Goal: Task Accomplishment & Management: Use online tool/utility

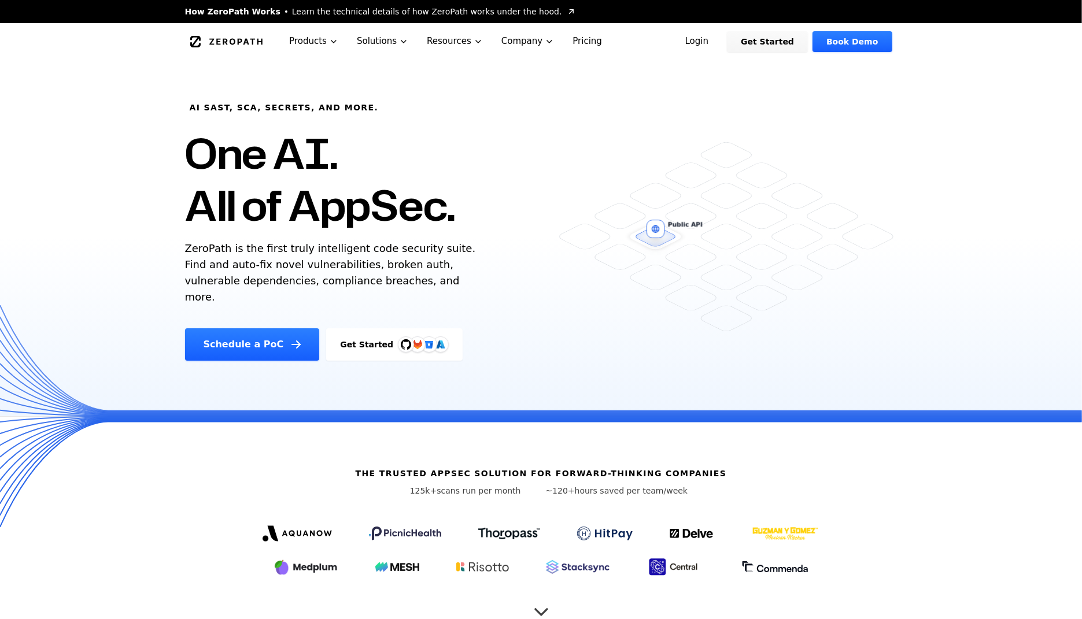
click at [719, 39] on link "Login" at bounding box center [696, 41] width 51 height 21
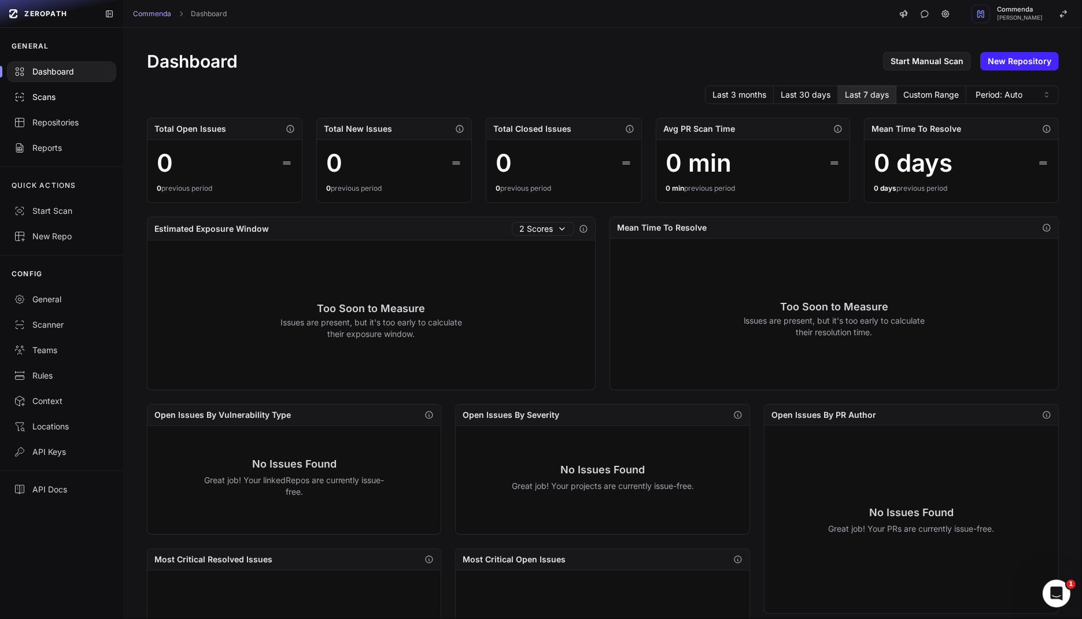
click at [72, 94] on div "Scans" at bounding box center [61, 97] width 95 height 12
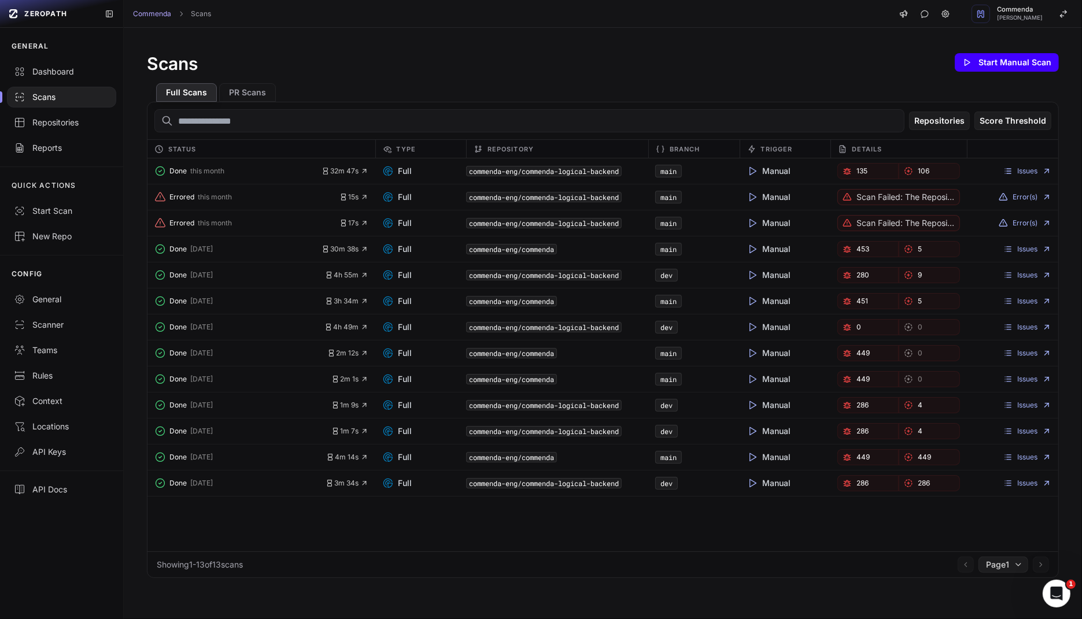
click at [1000, 60] on button "Start Manual Scan" at bounding box center [1007, 62] width 104 height 19
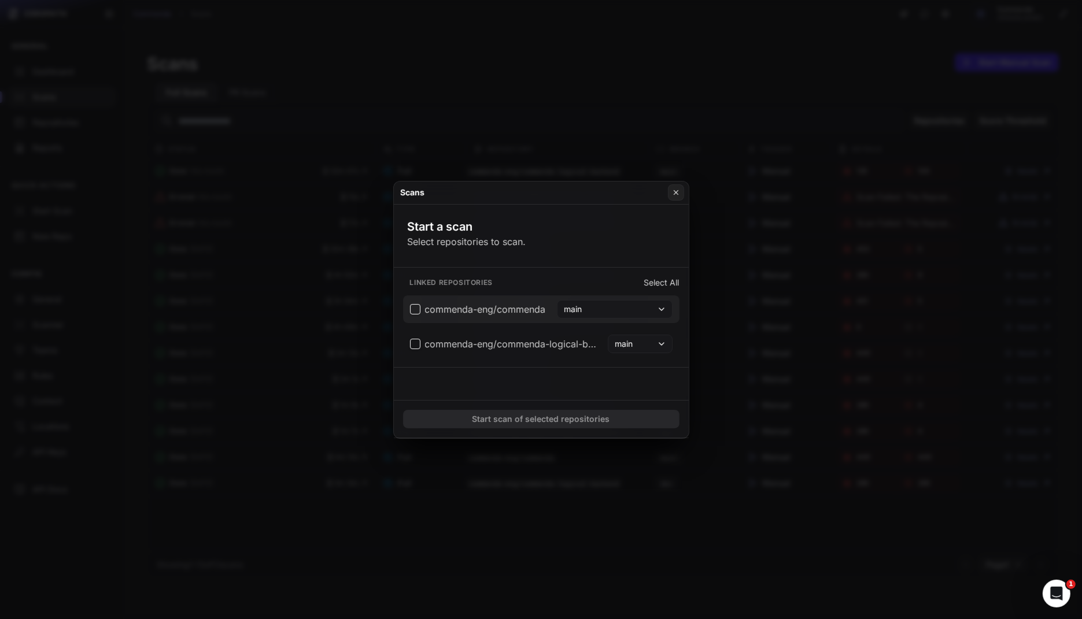
click at [407, 315] on button "commenda-eng/commenda main" at bounding box center [541, 310] width 276 height 28
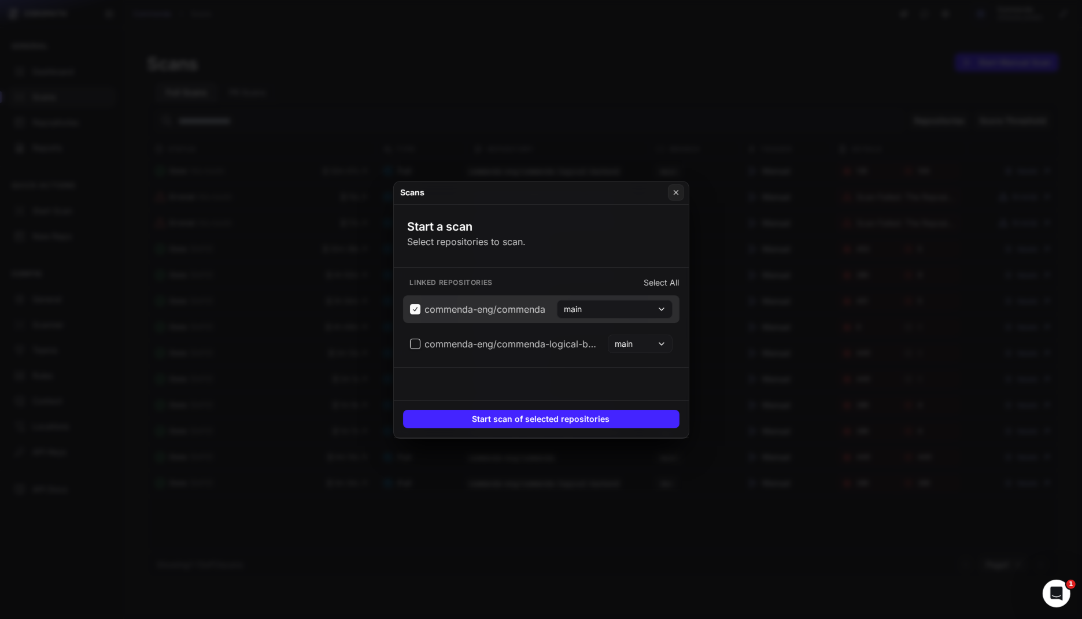
click at [411, 311] on span "commenda-eng/commenda" at bounding box center [478, 309] width 136 height 14
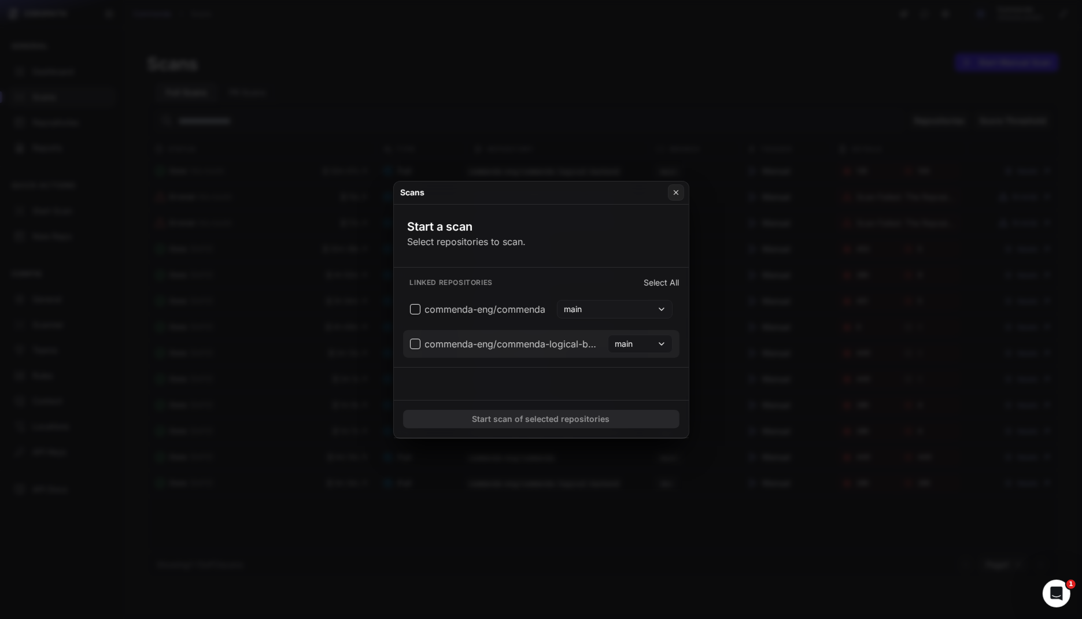
click at [411, 341] on span "commenda-eng/commenda-logical-backend" at bounding box center [504, 344] width 189 height 14
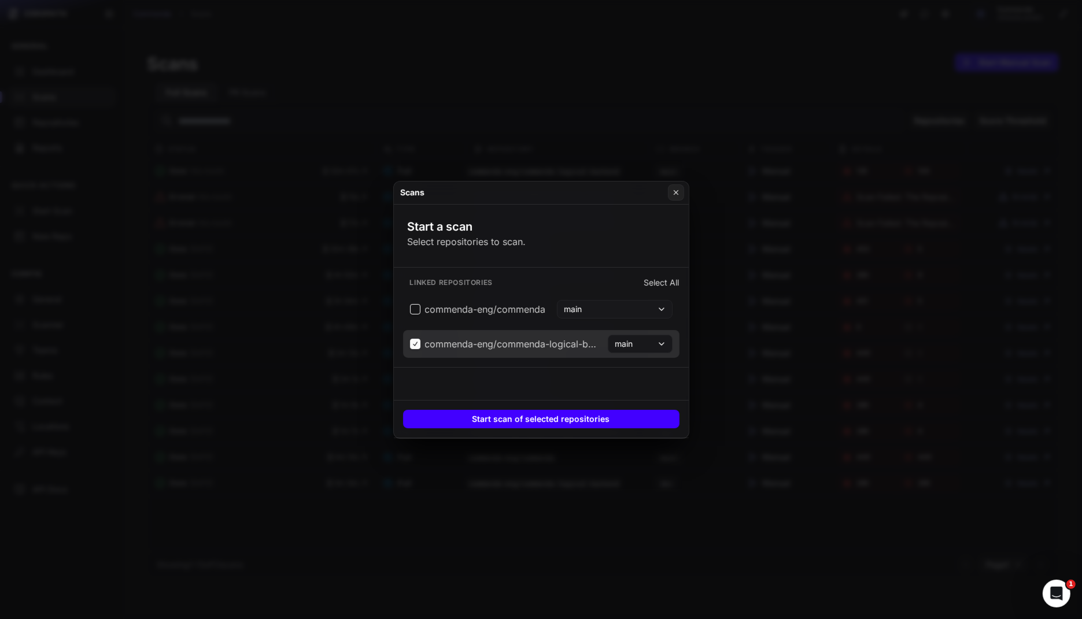
click at [516, 421] on button "Start scan of selected repositories" at bounding box center [541, 419] width 276 height 19
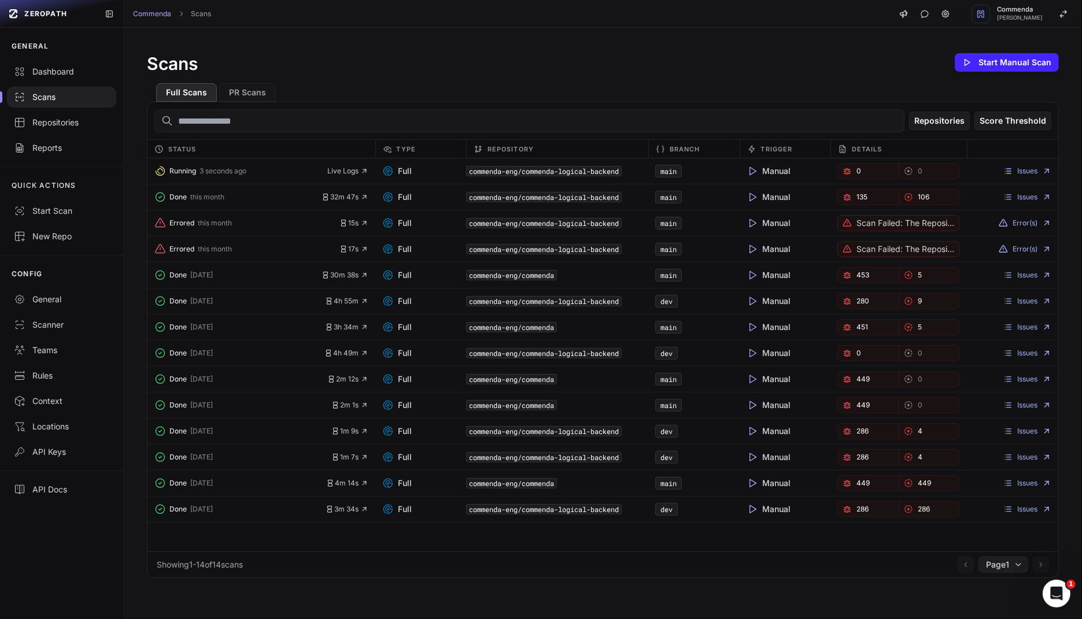
click at [232, 175] on button "Running 3 seconds ago" at bounding box center [240, 171] width 173 height 16
click at [1024, 199] on link "Issues" at bounding box center [1027, 197] width 48 height 9
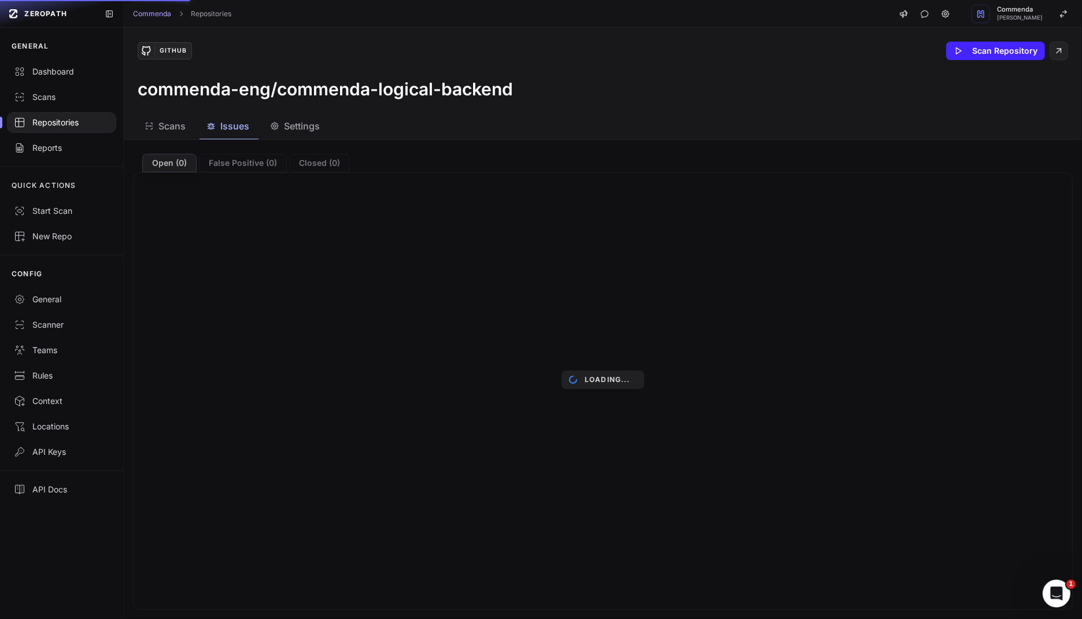
click at [220, 158] on div "Loading..." at bounding box center [603, 379] width 958 height 479
click at [239, 165] on div "Loading..." at bounding box center [603, 379] width 958 height 479
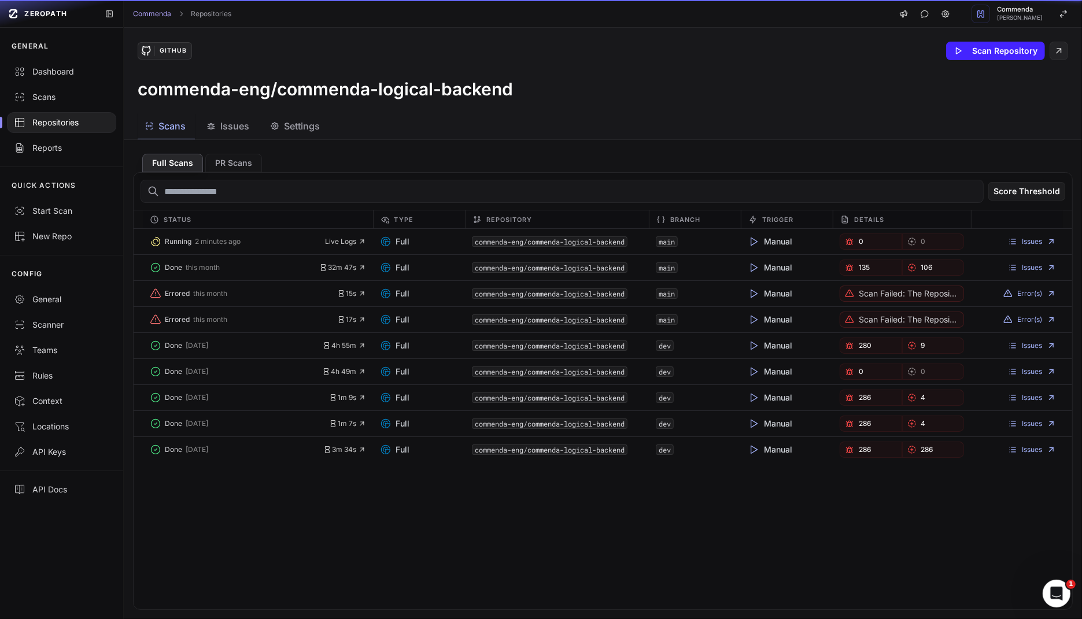
click at [168, 121] on span "Scans" at bounding box center [171, 126] width 27 height 14
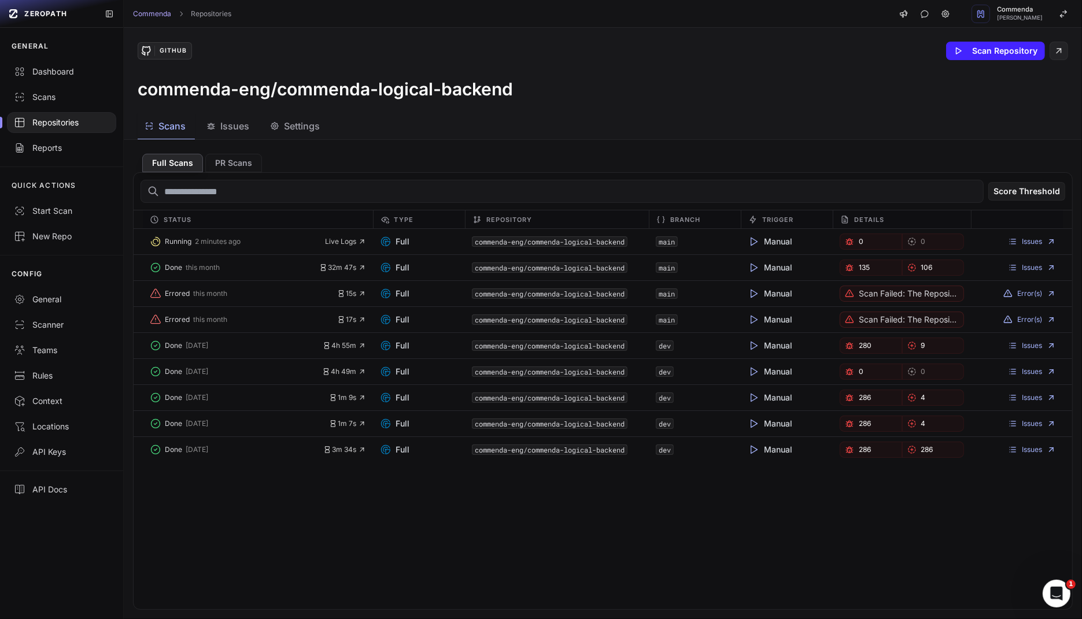
click at [219, 122] on div "Issues" at bounding box center [227, 126] width 43 height 14
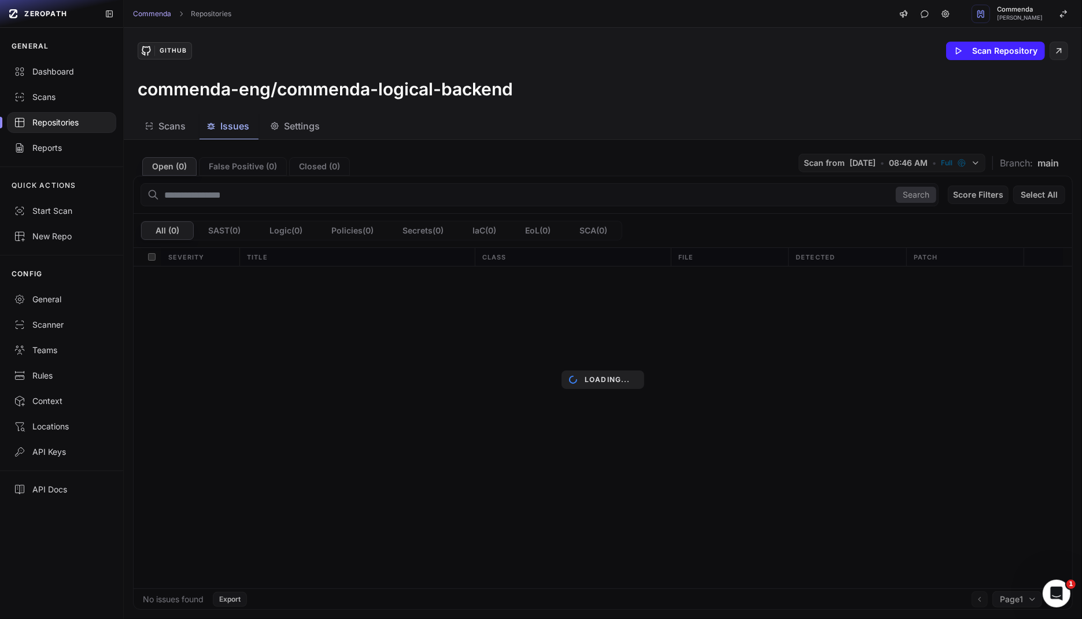
click at [285, 123] on span "Settings" at bounding box center [302, 126] width 36 height 14
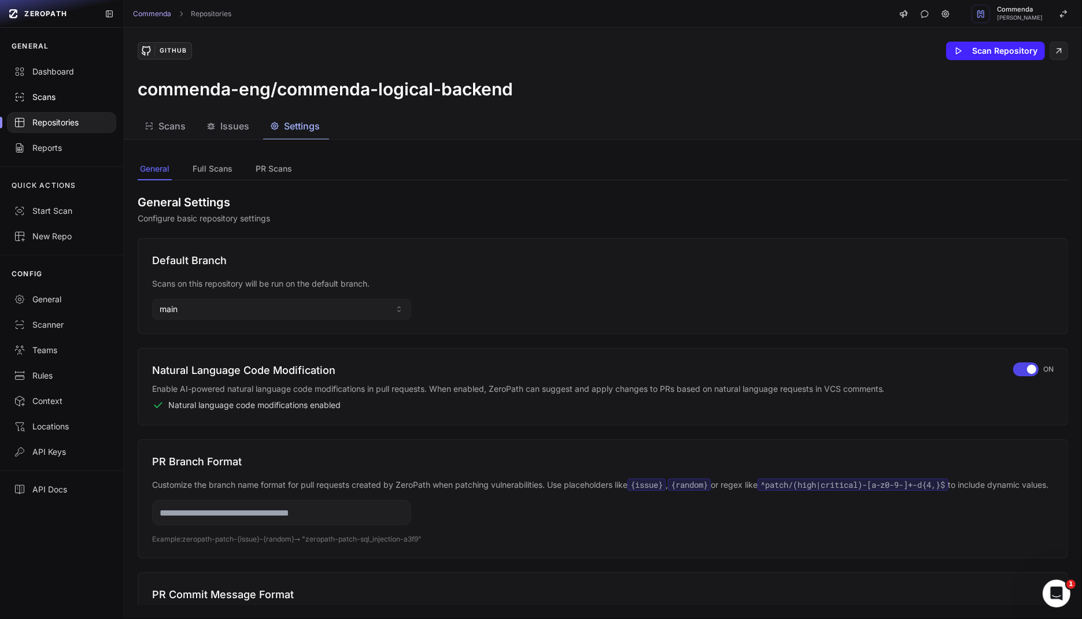
click at [47, 93] on div "Scans" at bounding box center [61, 97] width 95 height 12
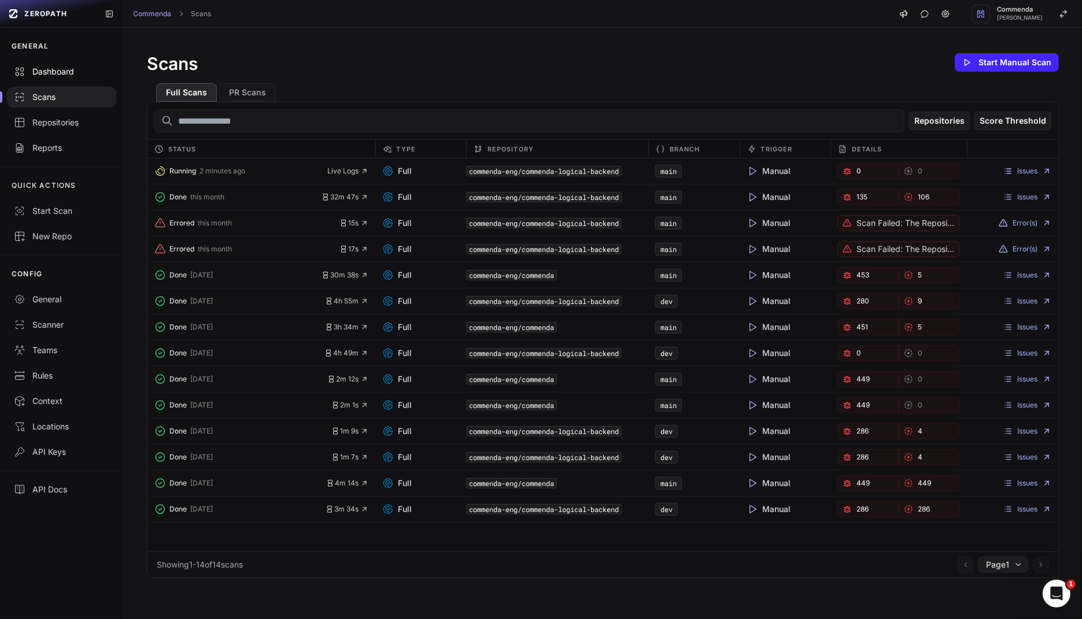
click at [64, 71] on div "Dashboard" at bounding box center [61, 72] width 95 height 12
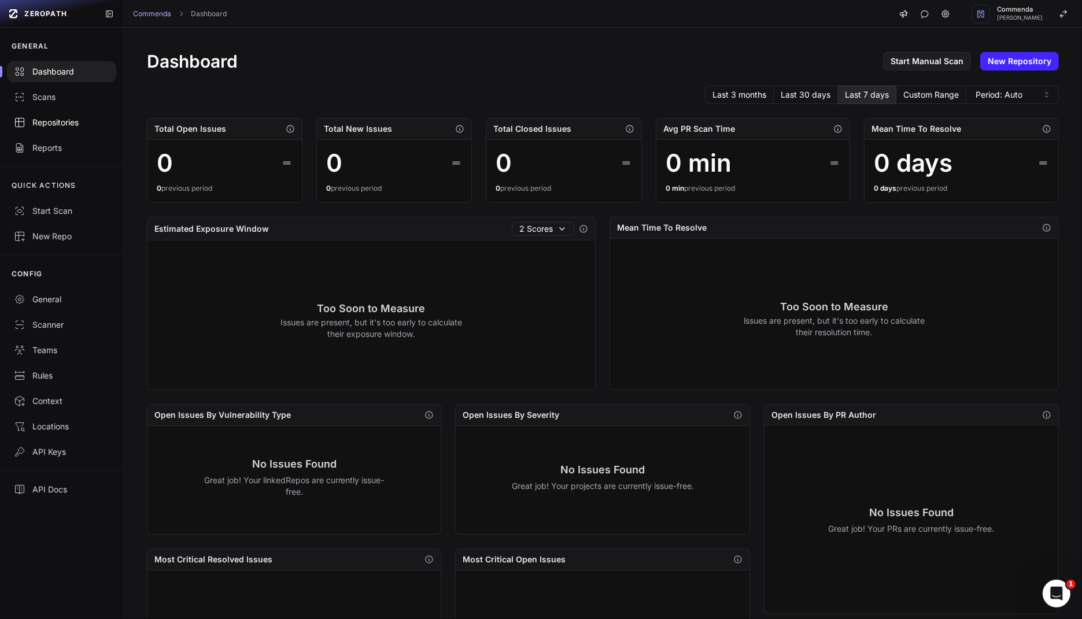
click at [72, 124] on div "Repositories" at bounding box center [61, 123] width 95 height 12
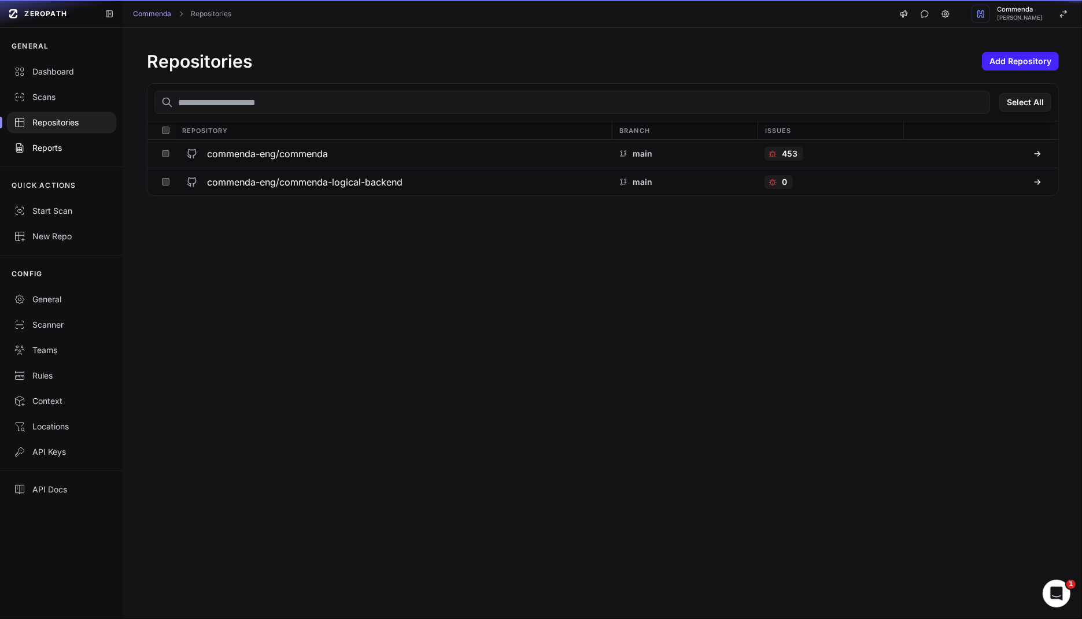
click at [67, 146] on div "Reports" at bounding box center [61, 148] width 95 height 12
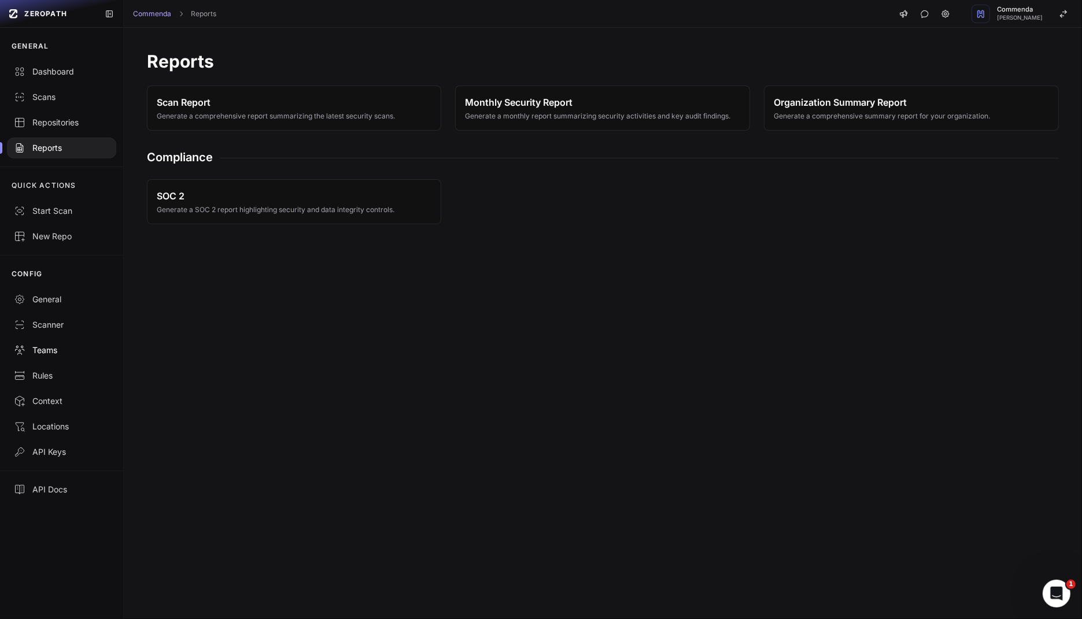
click at [73, 350] on div "Teams" at bounding box center [61, 351] width 95 height 12
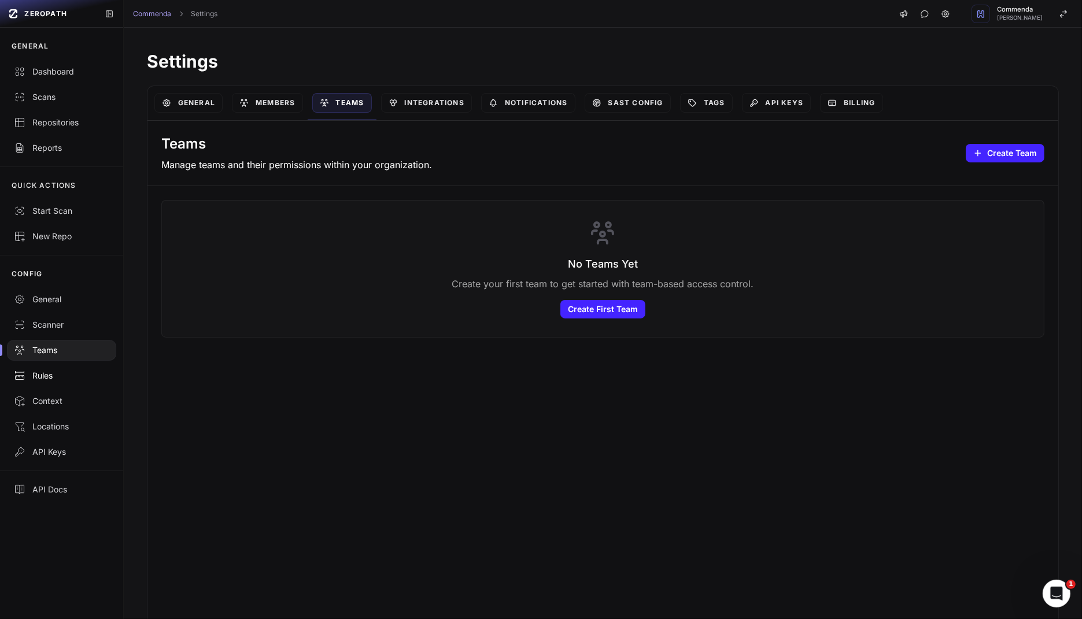
click at [70, 374] on div "Rules" at bounding box center [61, 376] width 95 height 12
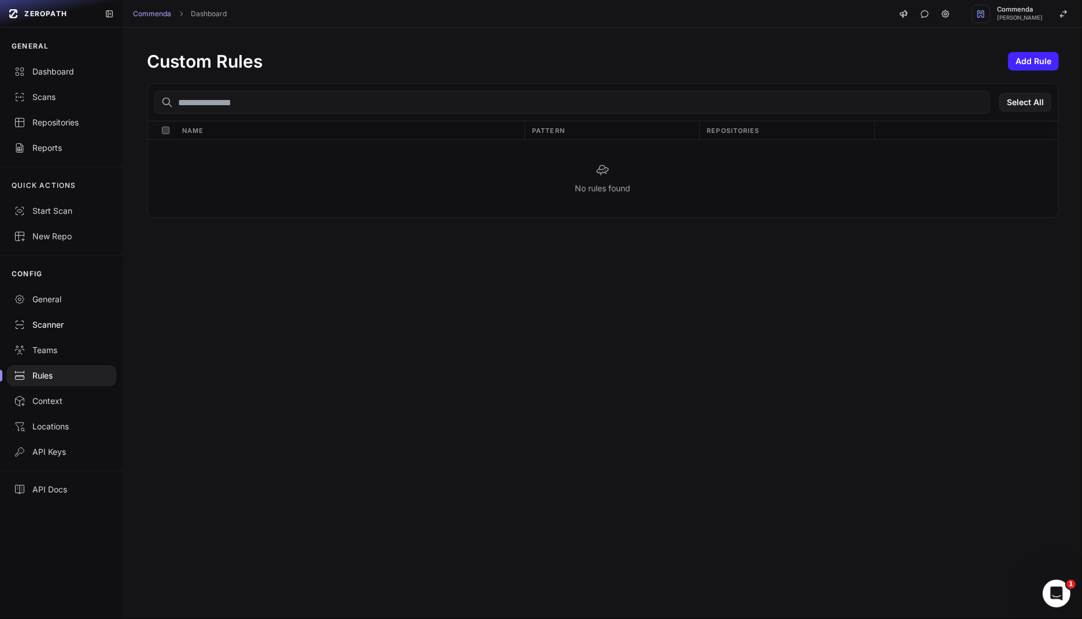
click at [62, 313] on link "Scanner" at bounding box center [61, 324] width 123 height 25
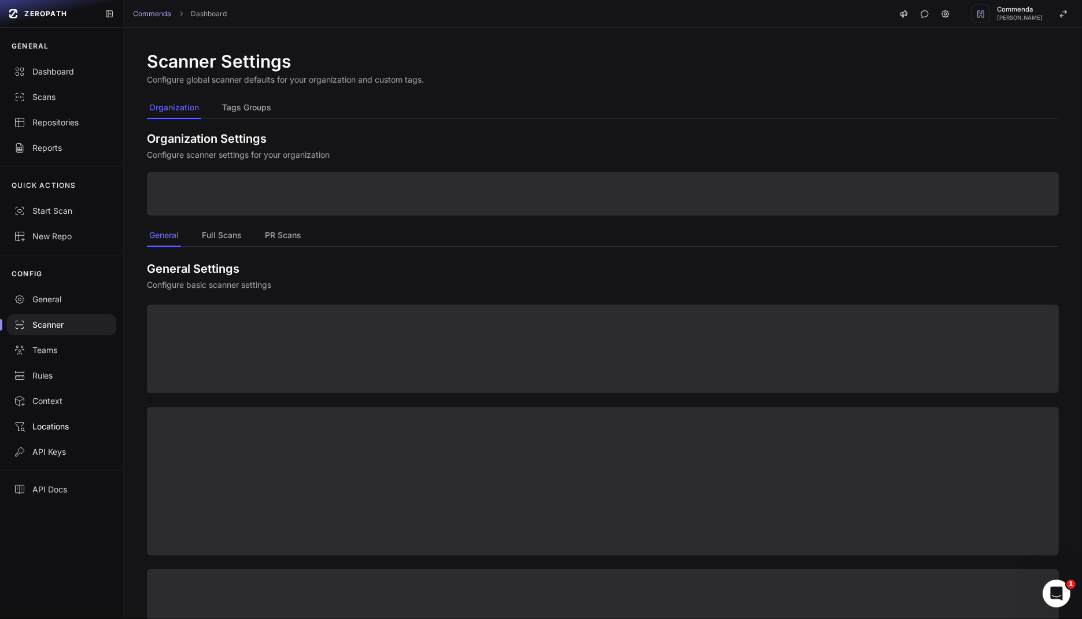
click at [86, 432] on link "Locations" at bounding box center [61, 426] width 123 height 25
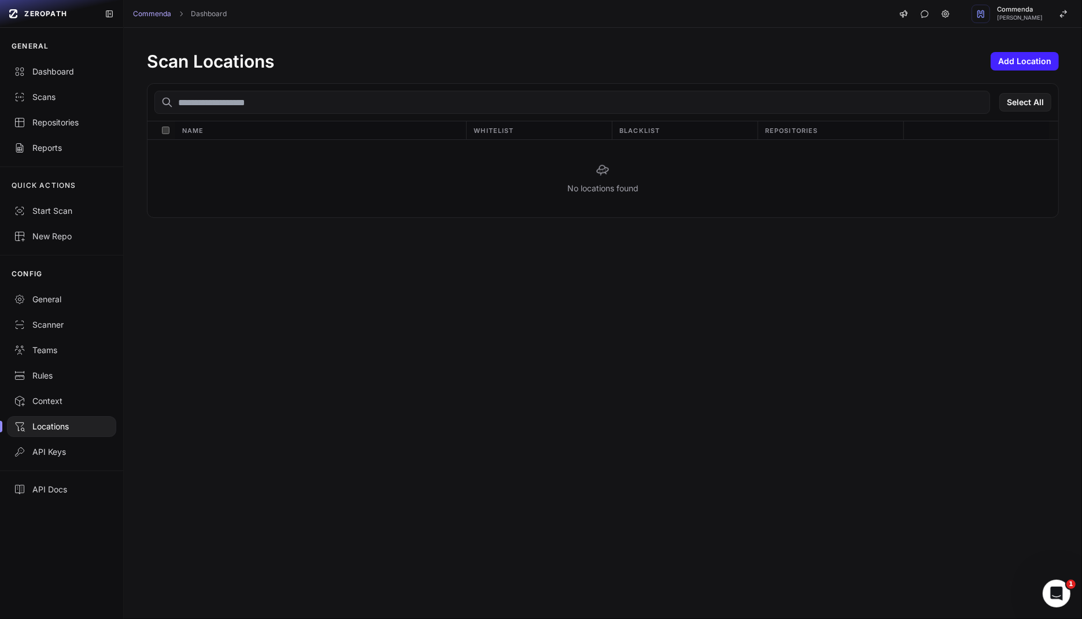
click at [75, 282] on div "CONFIG" at bounding box center [61, 273] width 123 height 25
click at [73, 72] on div "Dashboard" at bounding box center [61, 72] width 95 height 12
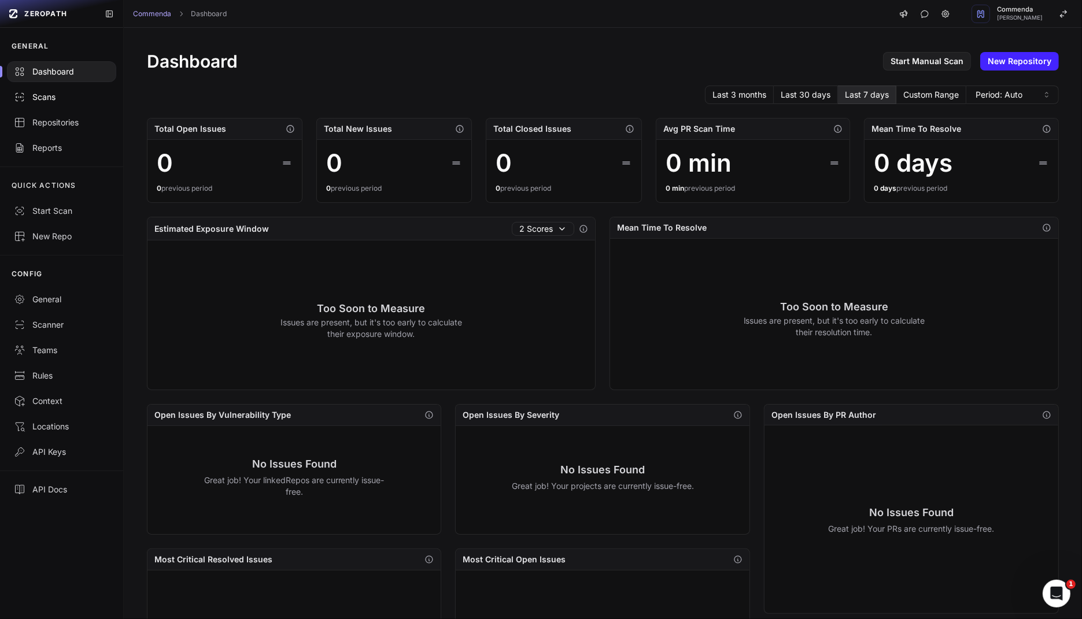
click at [83, 93] on div "Scans" at bounding box center [61, 97] width 95 height 12
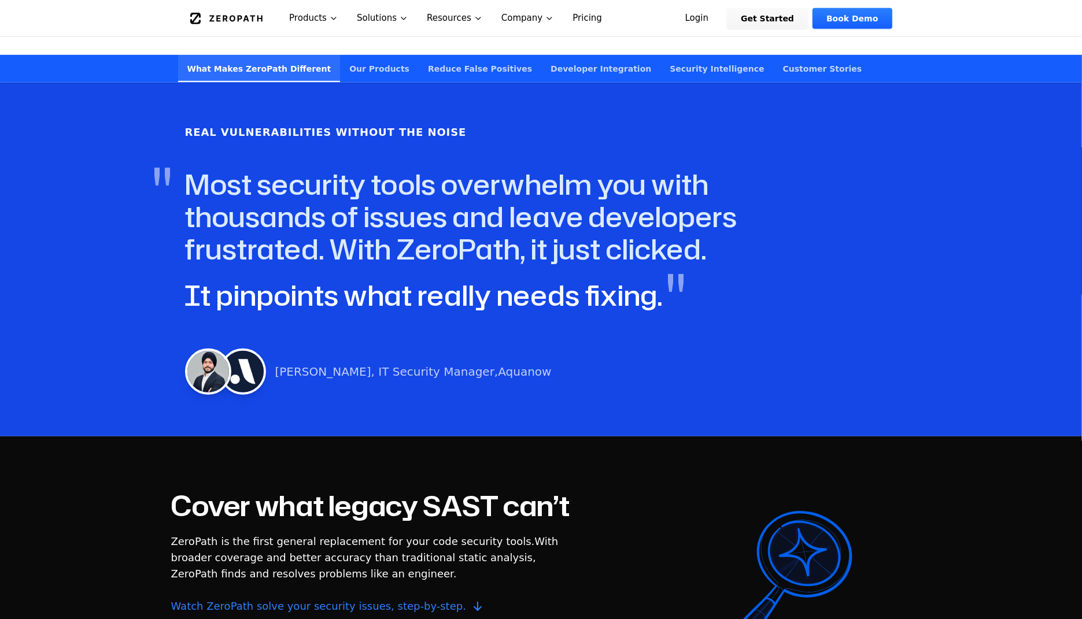
scroll to position [508, 0]
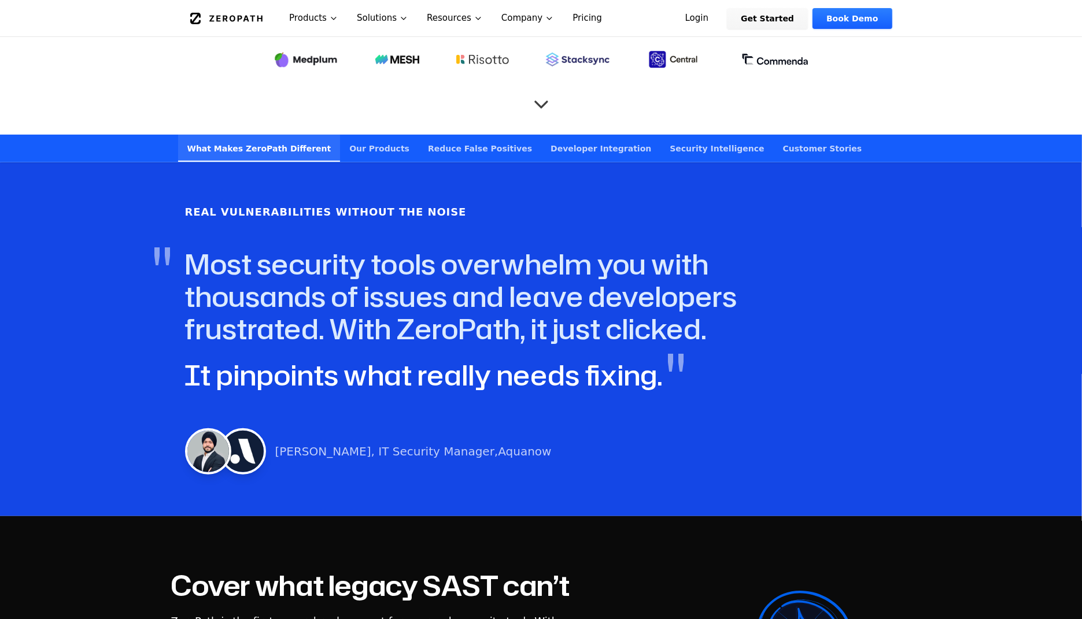
click at [362, 138] on link "Our Products" at bounding box center [379, 148] width 79 height 27
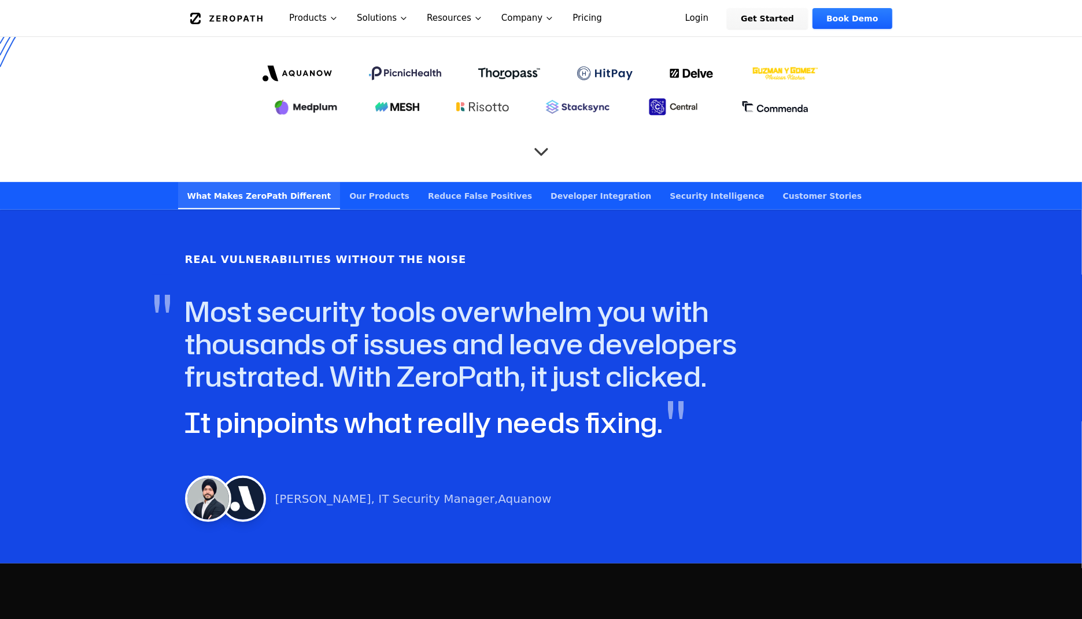
click at [448, 182] on link "Reduce False Positives" at bounding box center [480, 195] width 123 height 27
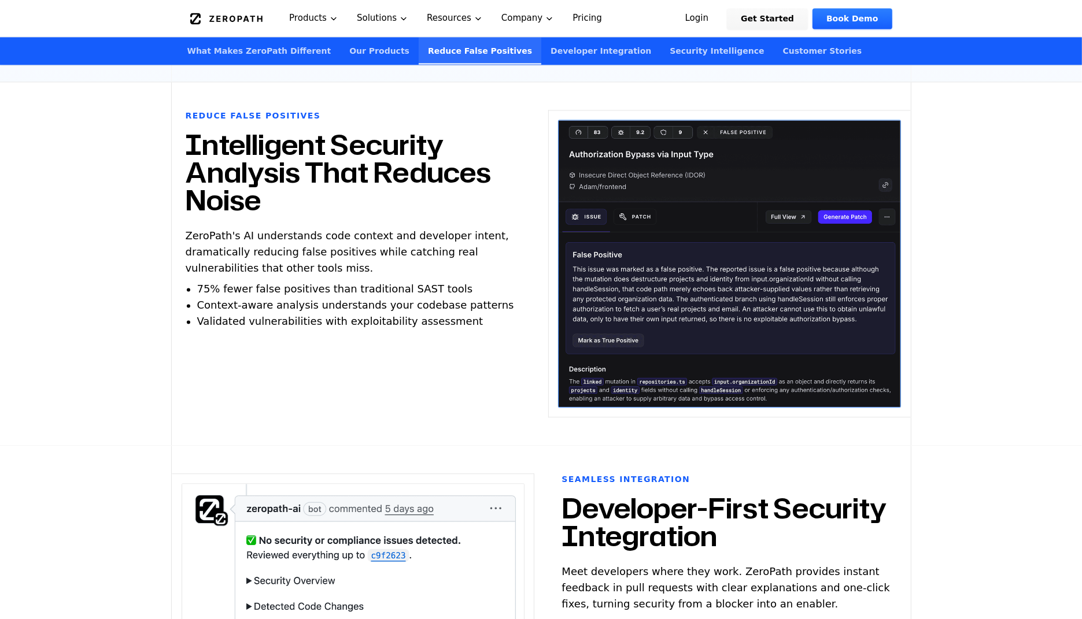
scroll to position [2348, 0]
click at [357, 149] on h2 "Intelligent Security Analysis That Reduces Noise" at bounding box center [353, 171] width 335 height 83
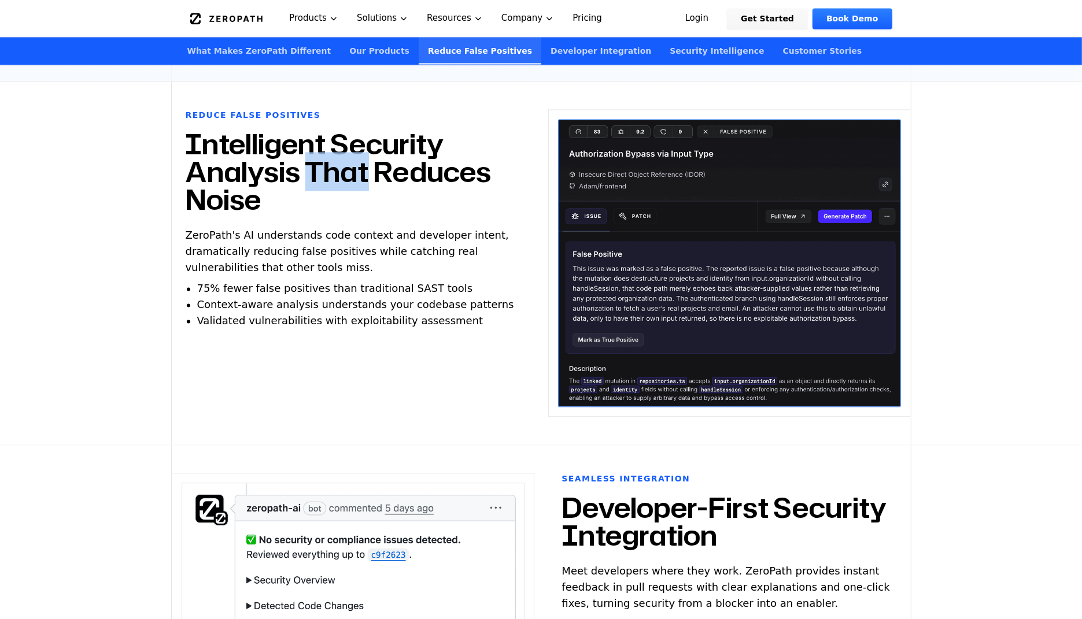
click at [357, 149] on h2 "Intelligent Security Analysis That Reduces Noise" at bounding box center [353, 171] width 335 height 83
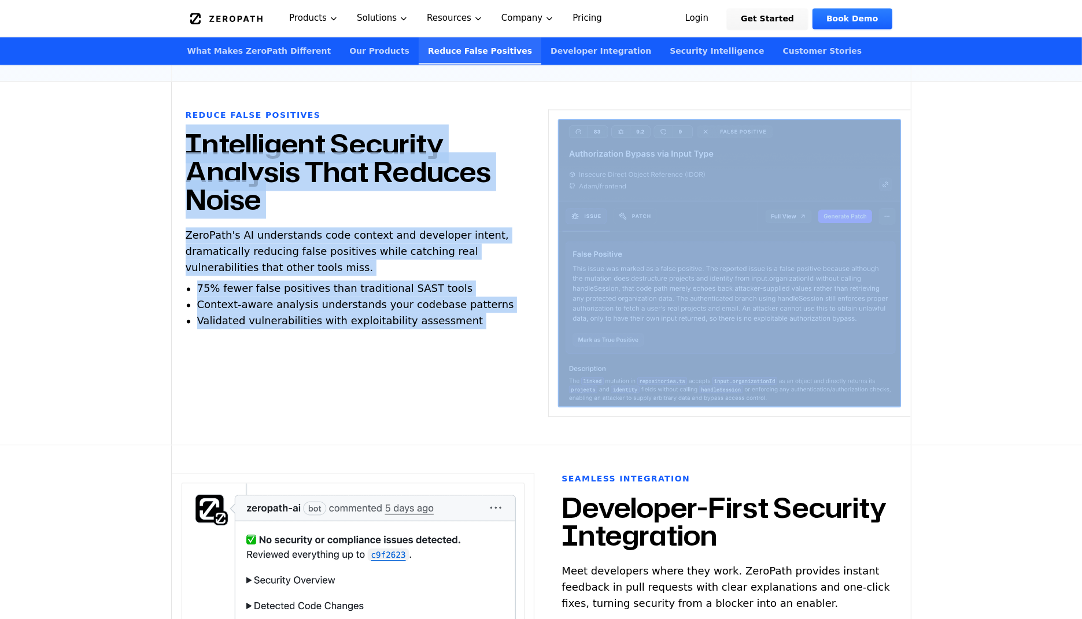
drag, startPoint x: 357, startPoint y: 149, endPoint x: 407, endPoint y: 340, distance: 197.6
click at [407, 340] on div "Reduce False Positives Intelligent Security Analysis That Reduces Noise ZeroPat…" at bounding box center [353, 246] width 363 height 275
click at [406, 340] on div "Reduce False Positives Intelligent Security Analysis That Reduces Noise ZeroPat…" at bounding box center [353, 246] width 363 height 275
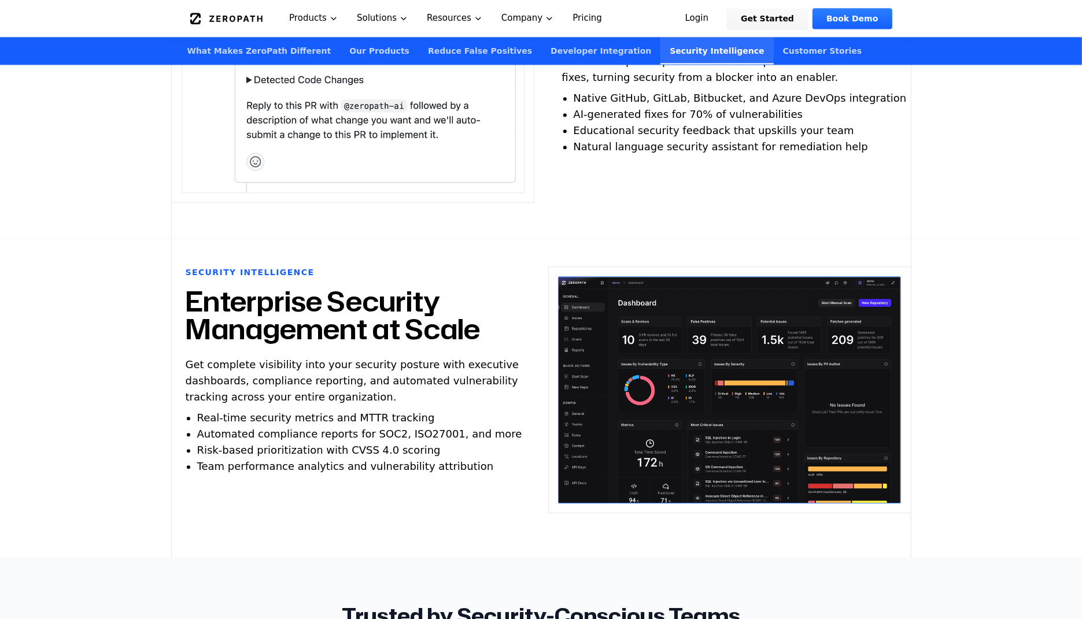
scroll to position [3129, 0]
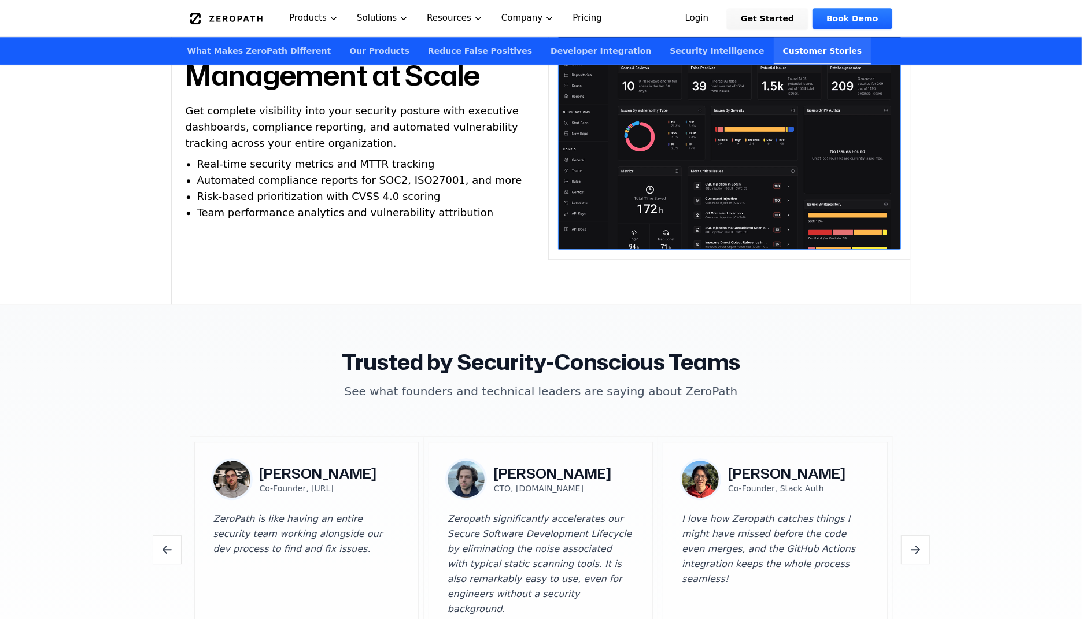
click at [476, 172] on li "Automated compliance reports for SOC2, ISO27001, and more" at bounding box center [359, 180] width 325 height 16
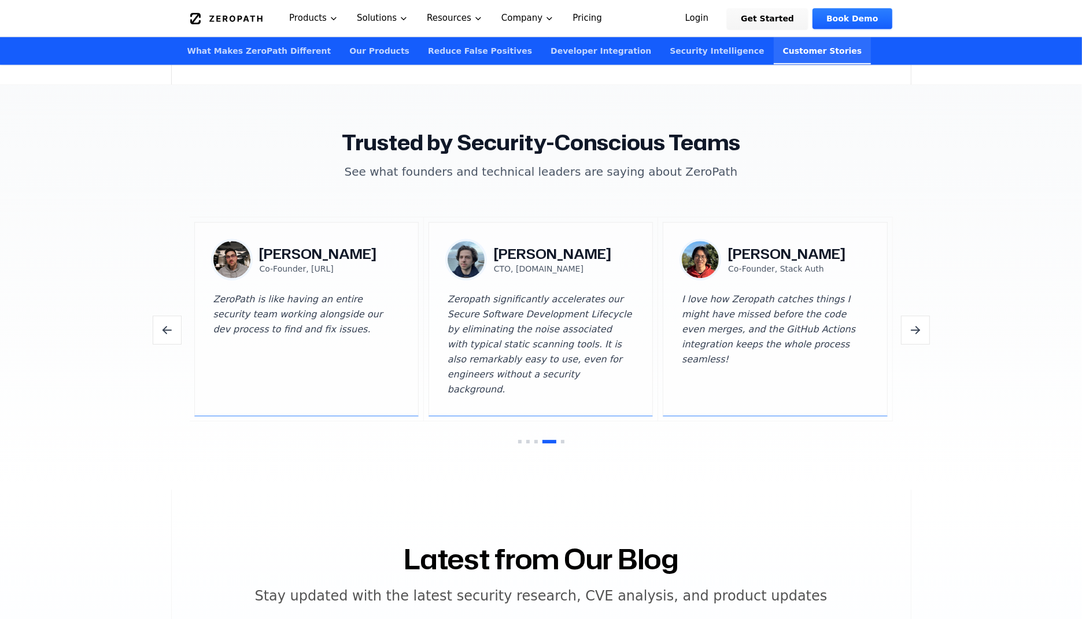
scroll to position [3350, 0]
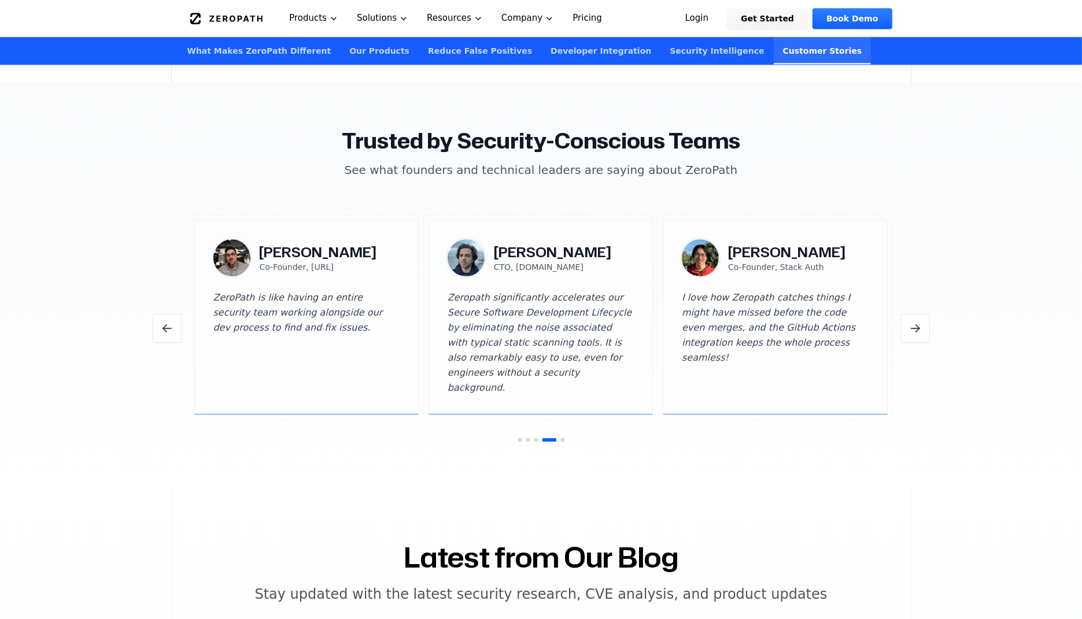
click at [518, 303] on blockquote "Zeropath significantly accelerates our Secure Software Development Lifecycle by…" at bounding box center [541, 342] width 186 height 105
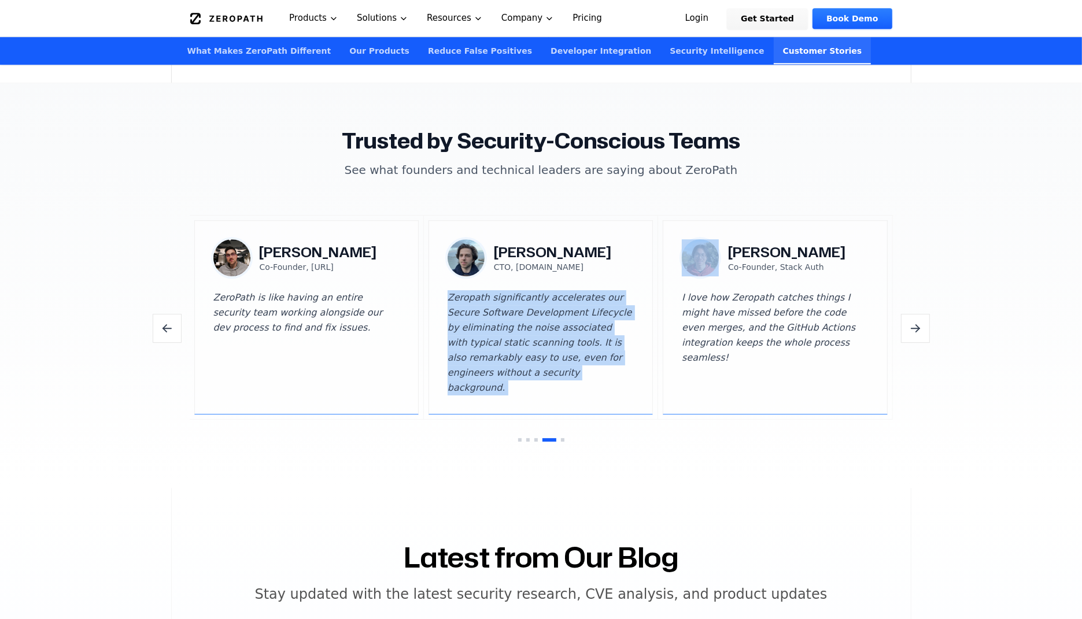
drag, startPoint x: 518, startPoint y: 303, endPoint x: 518, endPoint y: 289, distance: 13.9
click at [518, 291] on blockquote "Zeropath significantly accelerates our Secure Software Development Lifecycle by…" at bounding box center [541, 342] width 186 height 105
click at [518, 290] on blockquote "Zeropath significantly accelerates our Secure Software Development Lifecycle by…" at bounding box center [541, 342] width 186 height 105
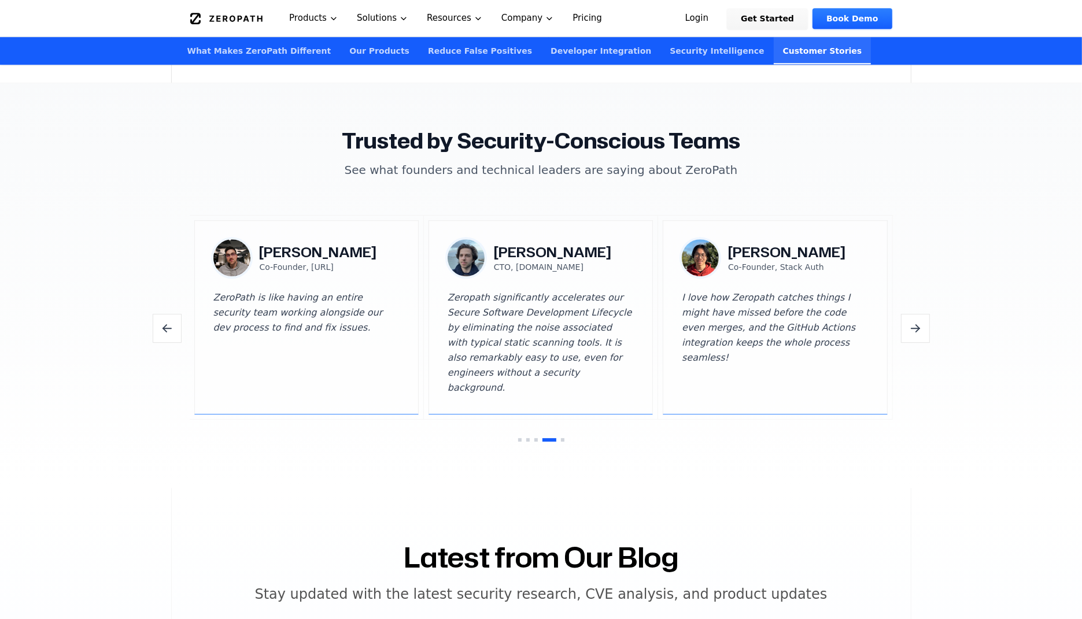
click at [518, 290] on blockquote "Zeropath significantly accelerates our Secure Software Development Lifecycle by…" at bounding box center [541, 342] width 186 height 105
click at [508, 300] on blockquote "Zeropath significantly accelerates our Secure Software Development Lifecycle by…" at bounding box center [541, 342] width 186 height 105
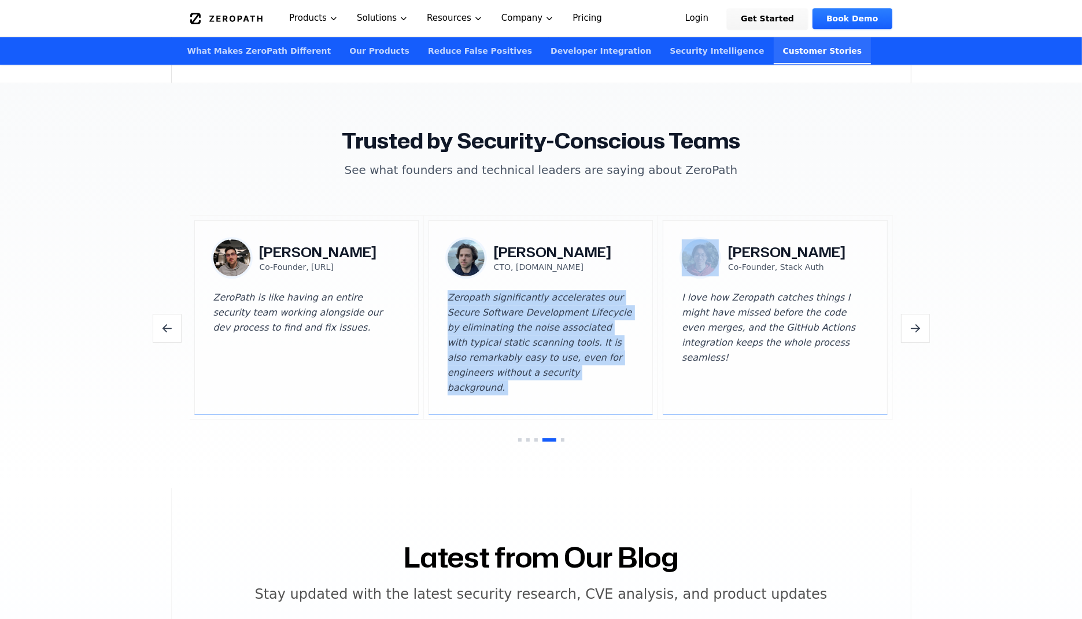
click at [508, 300] on blockquote "Zeropath significantly accelerates our Secure Software Development Lifecycle by…" at bounding box center [541, 342] width 186 height 105
click at [476, 345] on blockquote "Zeropath significantly accelerates our Secure Software Development Lifecycle by…" at bounding box center [541, 342] width 186 height 105
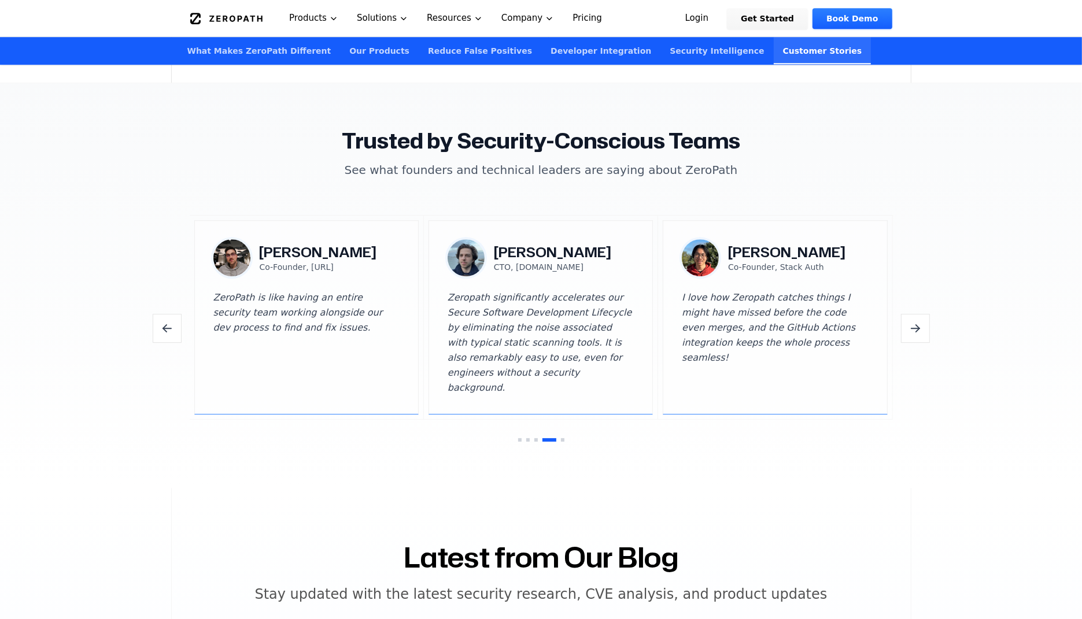
click at [476, 345] on blockquote "Zeropath significantly accelerates our Secure Software Development Lifecycle by…" at bounding box center [541, 342] width 186 height 105
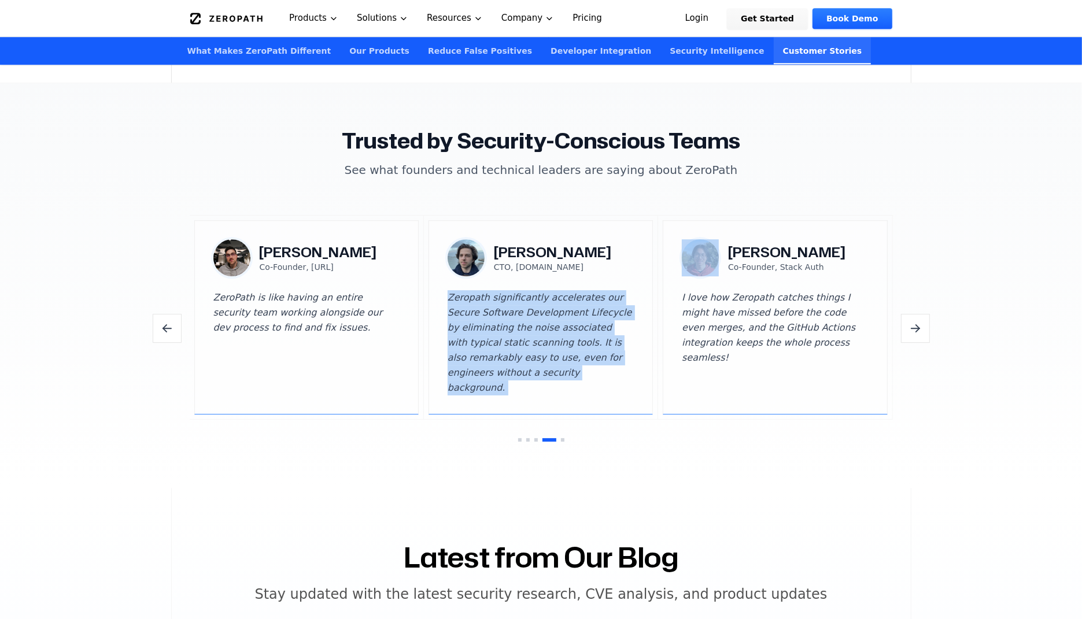
click at [490, 319] on blockquote "Zeropath significantly accelerates our Secure Software Development Lifecycle by…" at bounding box center [541, 342] width 186 height 105
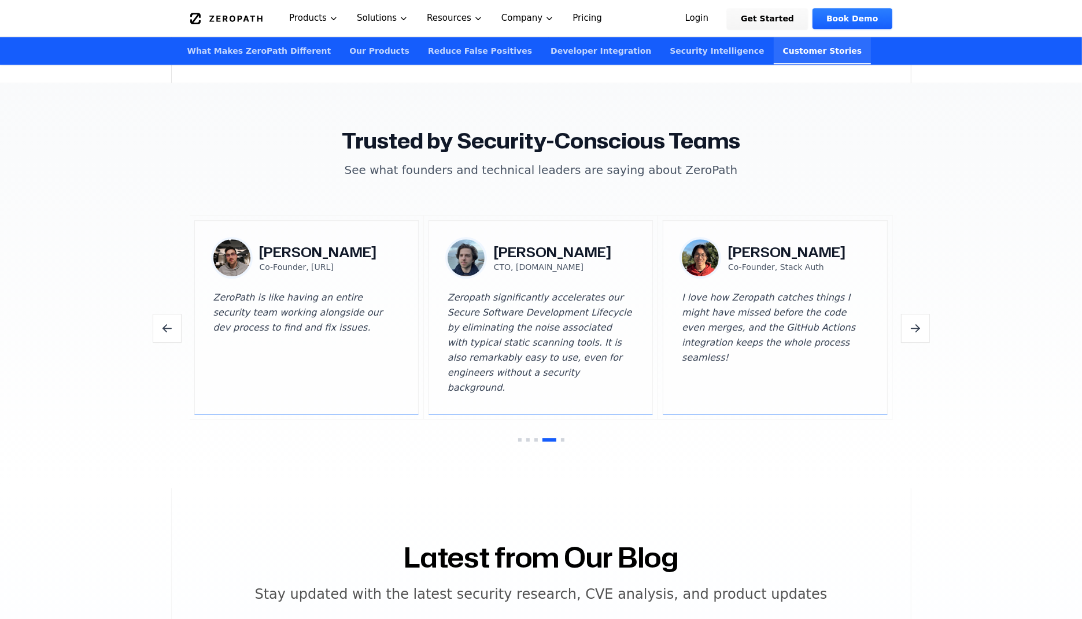
click at [490, 319] on blockquote "Zeropath significantly accelerates our Secure Software Development Lifecycle by…" at bounding box center [541, 342] width 186 height 105
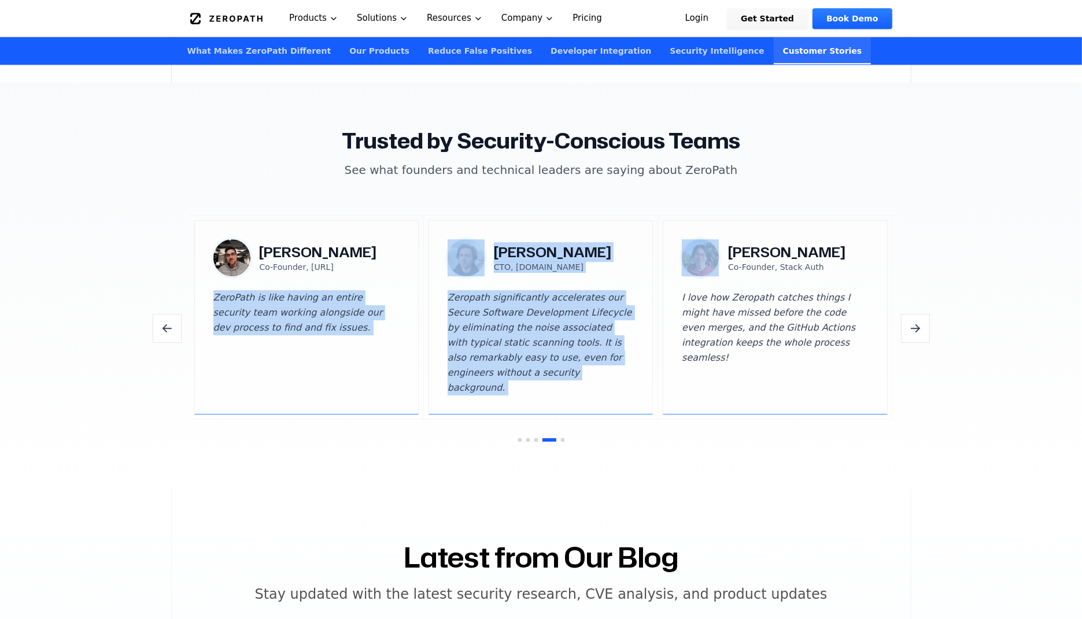
drag, startPoint x: 489, startPoint y: 322, endPoint x: 327, endPoint y: 314, distance: 162.7
click at [327, 314] on div "[PERSON_NAME] Co-Founder, [URL] ZeroPath is like having an entire security team…" at bounding box center [541, 318] width 703 height 204
click at [327, 314] on blockquote "ZeroPath is like having an entire security team working alongside our dev proce…" at bounding box center [306, 342] width 186 height 105
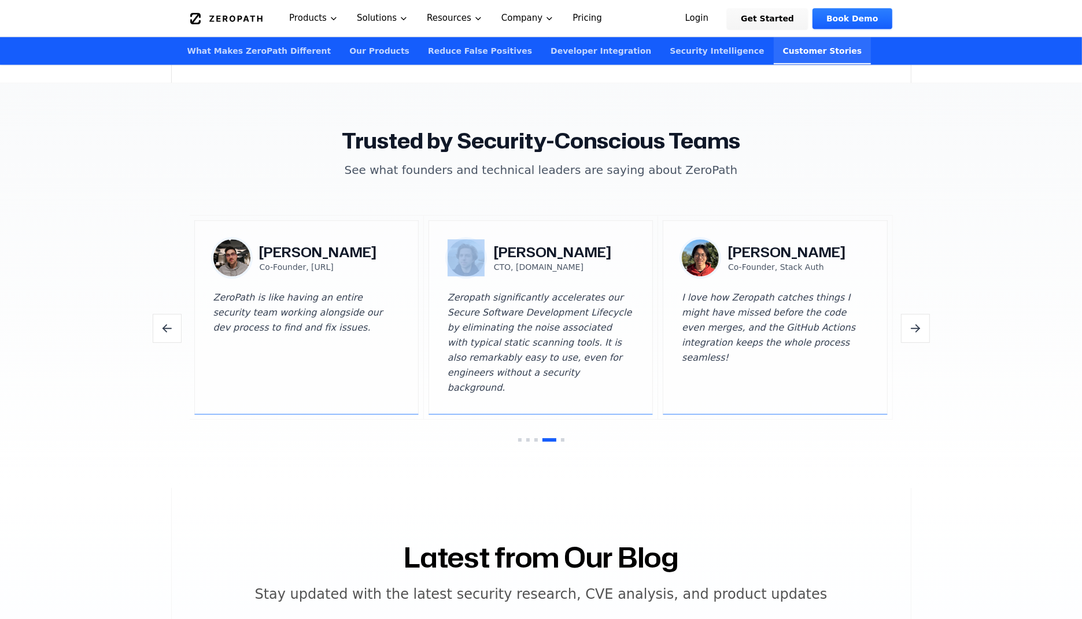
click at [327, 314] on blockquote "ZeroPath is like having an entire security team working alongside our dev proce…" at bounding box center [306, 342] width 186 height 105
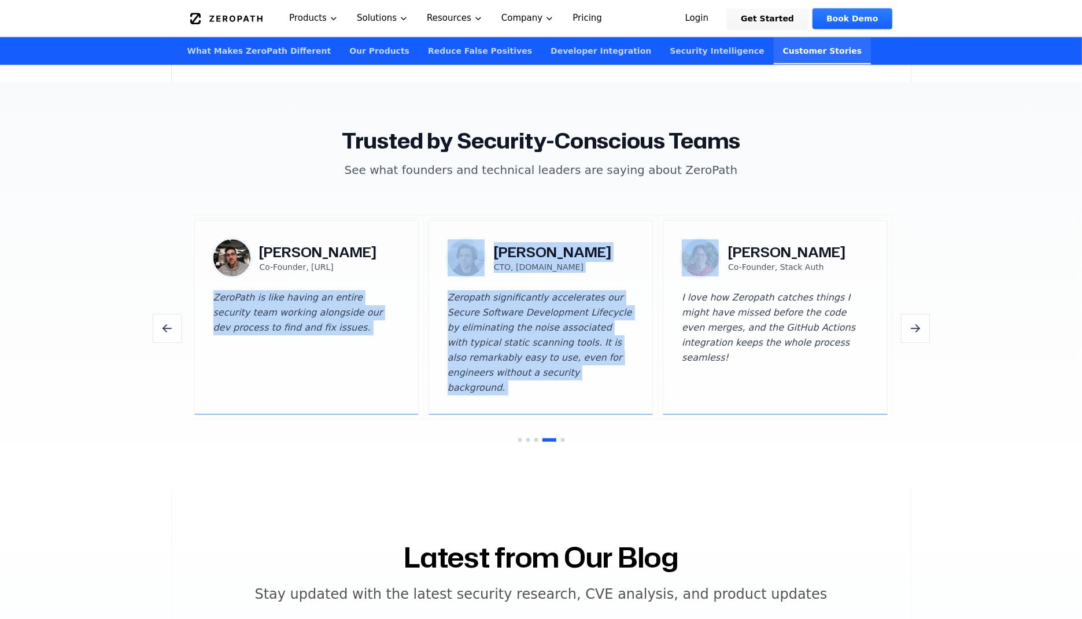
drag, startPoint x: 327, startPoint y: 314, endPoint x: 513, endPoint y: 343, distance: 188.4
click at [513, 343] on div "[PERSON_NAME] Co-Founder, [URL] ZeroPath is like having an entire security team…" at bounding box center [541, 318] width 703 height 204
click at [513, 343] on blockquote "Zeropath significantly accelerates our Secure Software Development Lifecycle by…" at bounding box center [541, 342] width 186 height 105
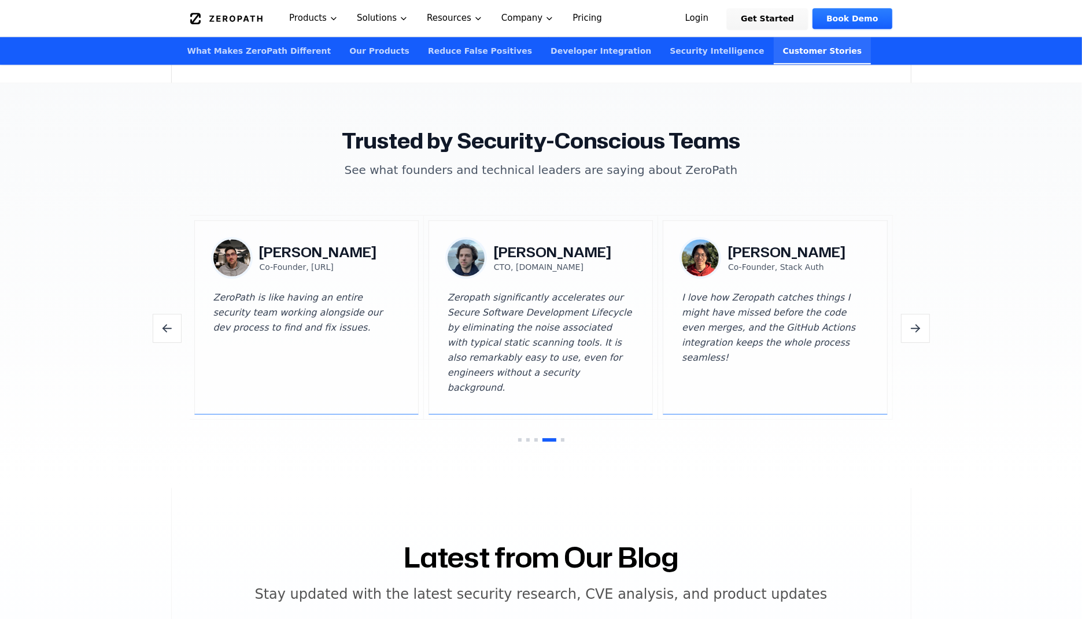
click at [513, 343] on blockquote "Zeropath significantly accelerates our Secure Software Development Lifecycle by…" at bounding box center [541, 342] width 186 height 105
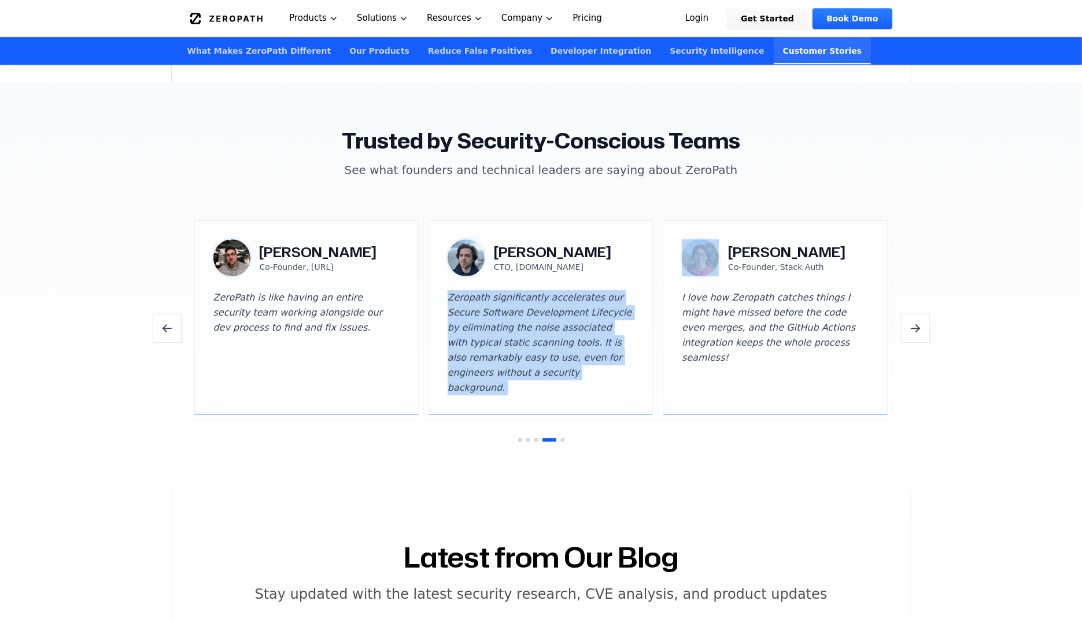
click at [513, 343] on blockquote "Zeropath significantly accelerates our Secure Software Development Lifecycle by…" at bounding box center [541, 342] width 186 height 105
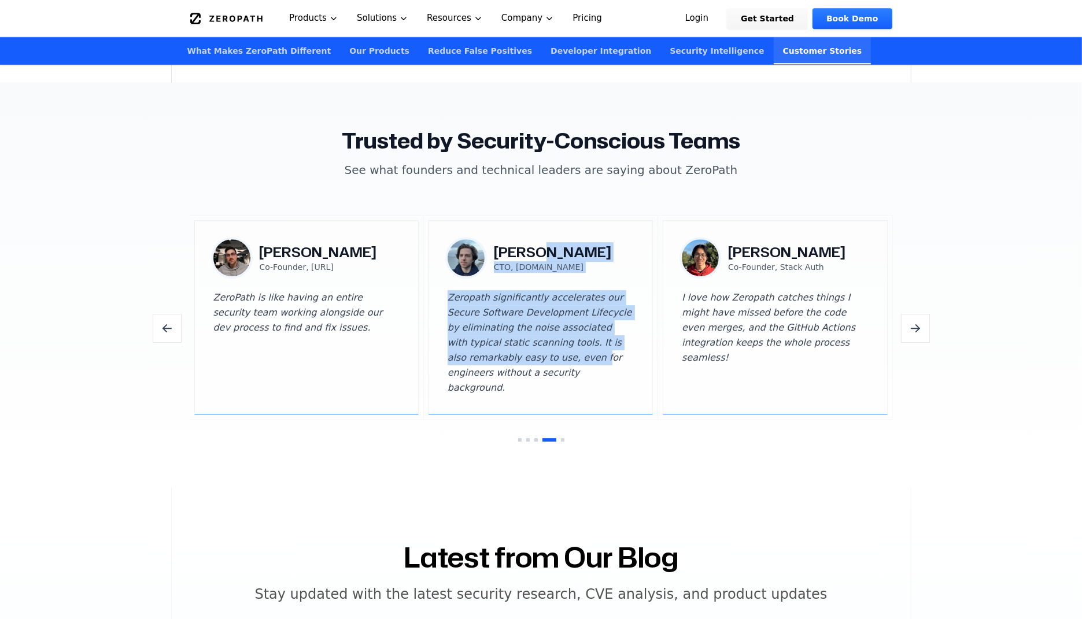
drag, startPoint x: 542, startPoint y: 238, endPoint x: 520, endPoint y: 342, distance: 107.0
click at [523, 342] on div "[PERSON_NAME] CTO, [DOMAIN_NAME] Zeropath significantly accelerates our Secure …" at bounding box center [541, 317] width 186 height 156
click at [520, 342] on blockquote "Zeropath significantly accelerates our Secure Software Development Lifecycle by…" at bounding box center [541, 342] width 186 height 105
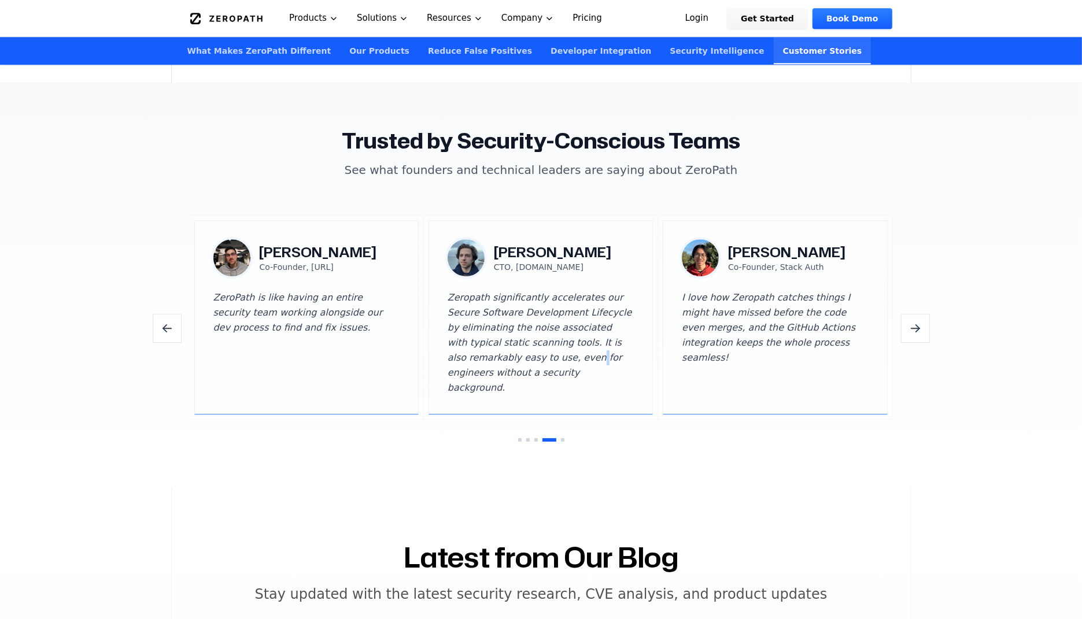
click at [520, 342] on blockquote "Zeropath significantly accelerates our Secure Software Development Lifecycle by…" at bounding box center [541, 342] width 186 height 105
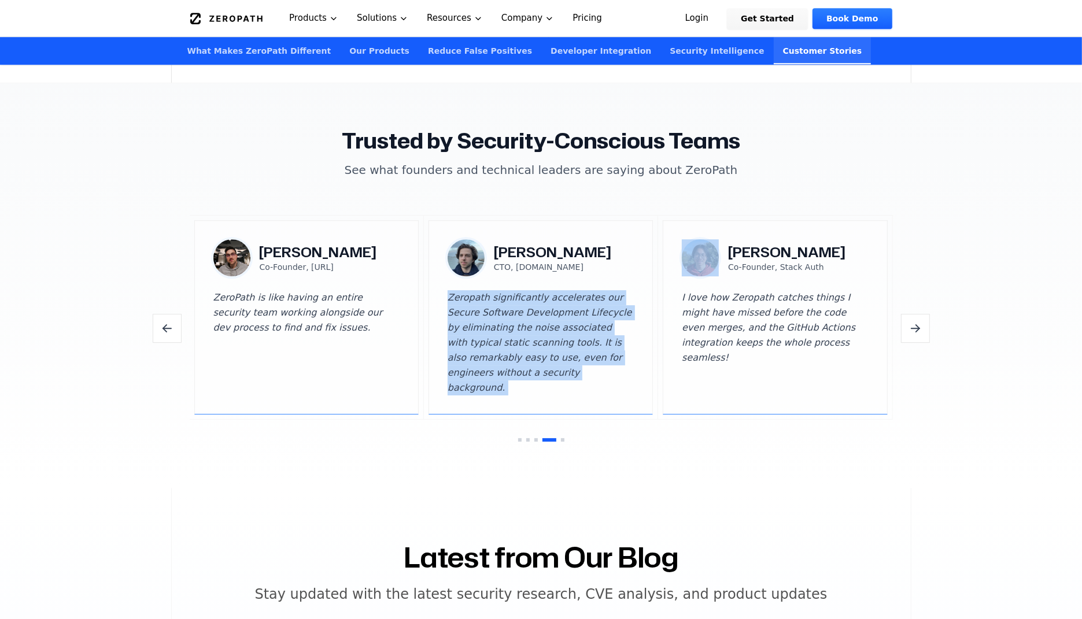
drag, startPoint x: 520, startPoint y: 342, endPoint x: 527, endPoint y: 328, distance: 15.5
click at [527, 330] on blockquote "Zeropath significantly accelerates our Secure Software Development Lifecycle by…" at bounding box center [541, 342] width 186 height 105
click at [527, 361] on blockquote "Zeropath significantly accelerates our Secure Software Development Lifecycle by…" at bounding box center [541, 342] width 186 height 105
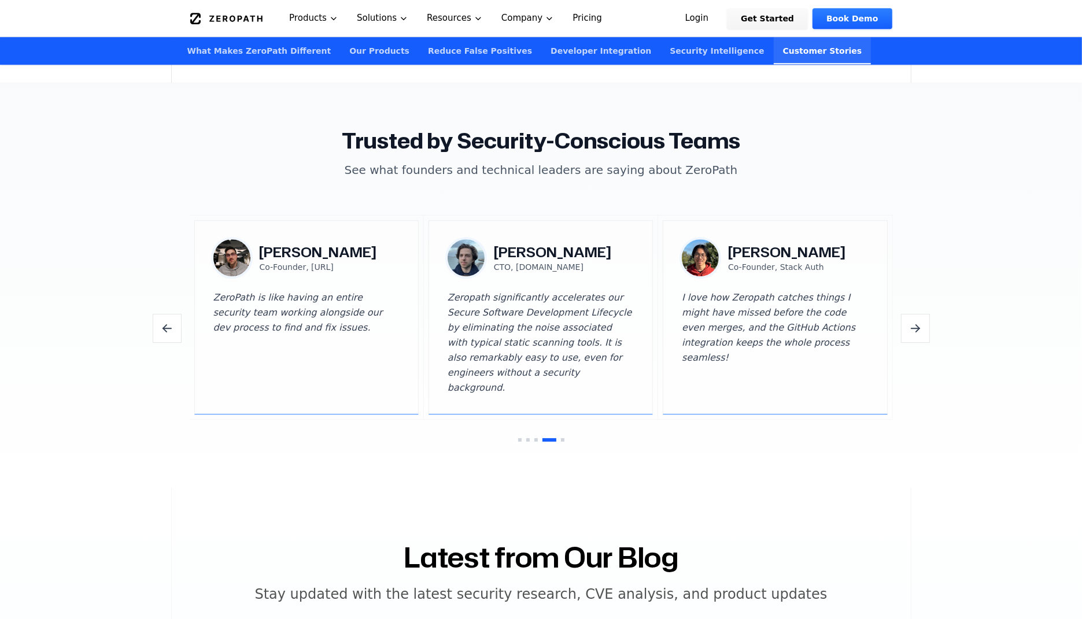
click at [583, 255] on div "[PERSON_NAME] CTO, [DOMAIN_NAME]" at bounding box center [541, 257] width 186 height 37
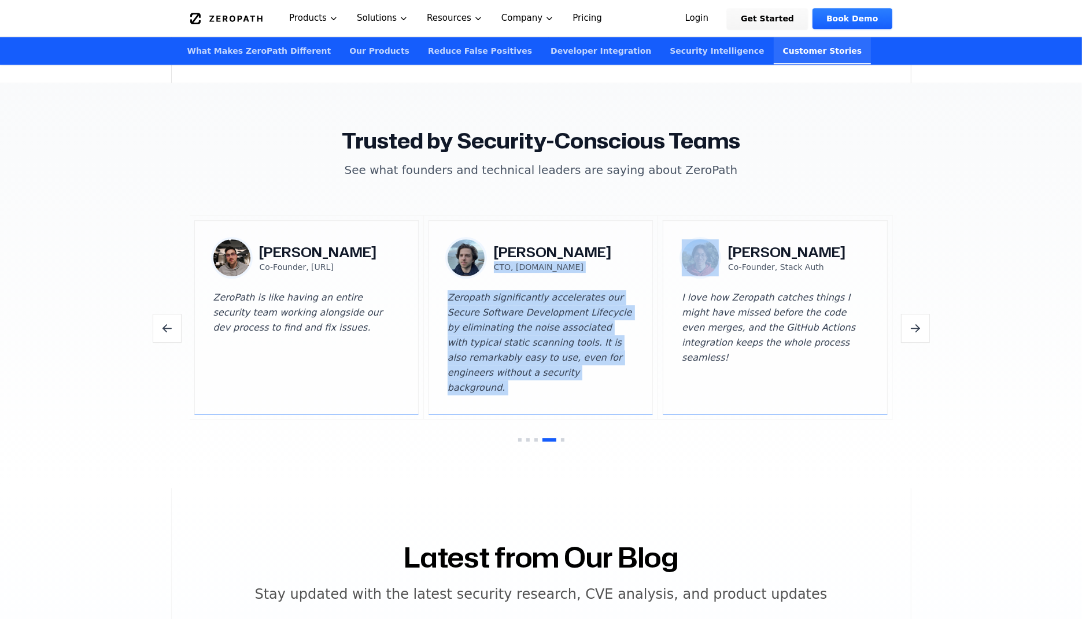
drag, startPoint x: 583, startPoint y: 255, endPoint x: 583, endPoint y: 320, distance: 64.8
click at [583, 320] on div "[PERSON_NAME] CTO, [DOMAIN_NAME] Zeropath significantly accelerates our Secure …" at bounding box center [541, 317] width 186 height 156
click at [583, 320] on blockquote "Zeropath significantly accelerates our Secure Software Development Lifecycle by…" at bounding box center [541, 342] width 186 height 105
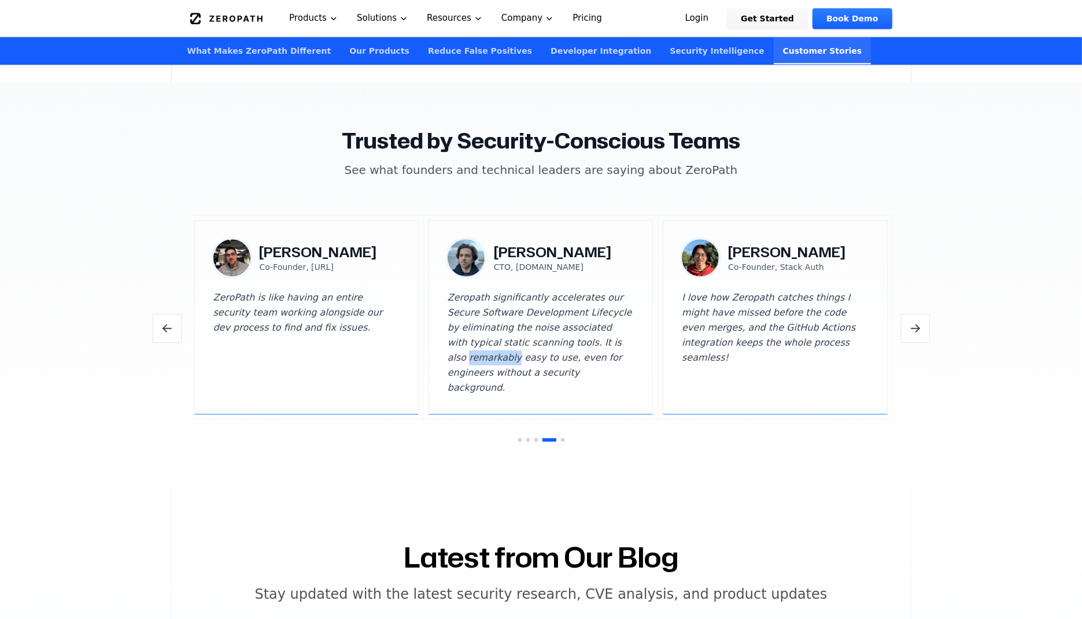
click at [583, 320] on blockquote "Zeropath significantly accelerates our Secure Software Development Lifecycle by…" at bounding box center [541, 342] width 186 height 105
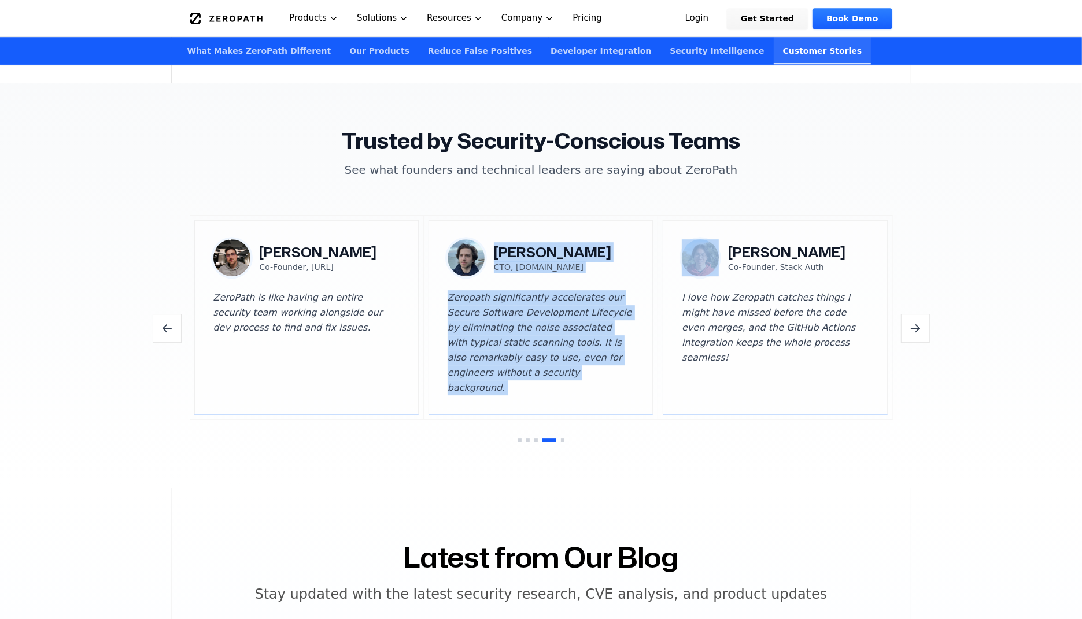
drag, startPoint x: 583, startPoint y: 320, endPoint x: 581, endPoint y: 242, distance: 77.5
click at [581, 242] on div "[PERSON_NAME] CTO, [DOMAIN_NAME] Zeropath significantly accelerates our Secure …" at bounding box center [541, 317] width 186 height 156
click at [581, 243] on h3 "[PERSON_NAME]" at bounding box center [552, 252] width 117 height 19
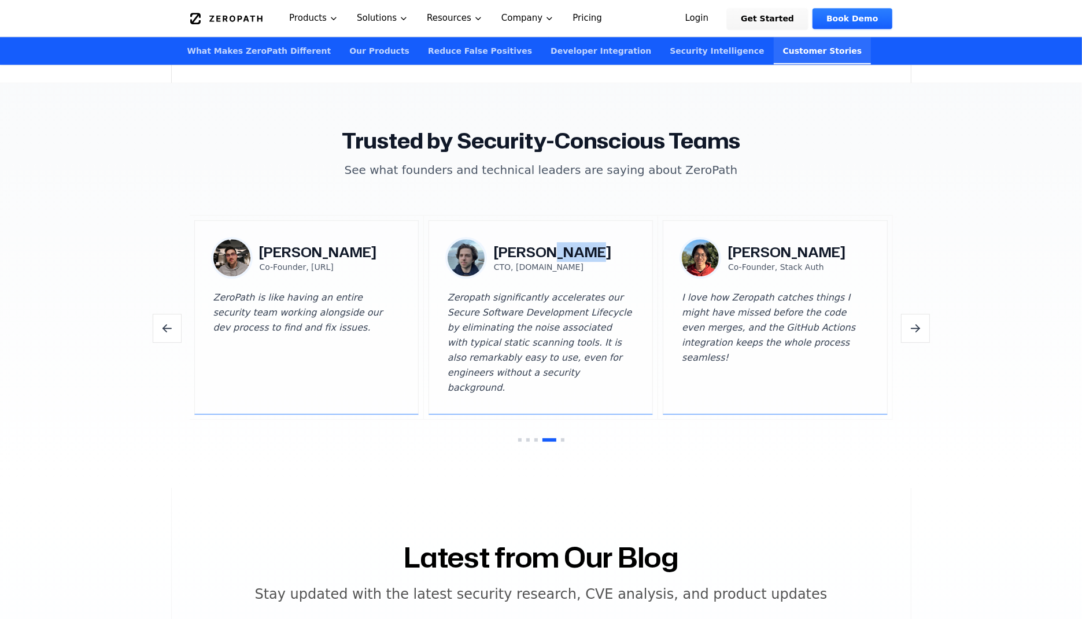
click at [581, 243] on h3 "[PERSON_NAME]" at bounding box center [552, 252] width 117 height 19
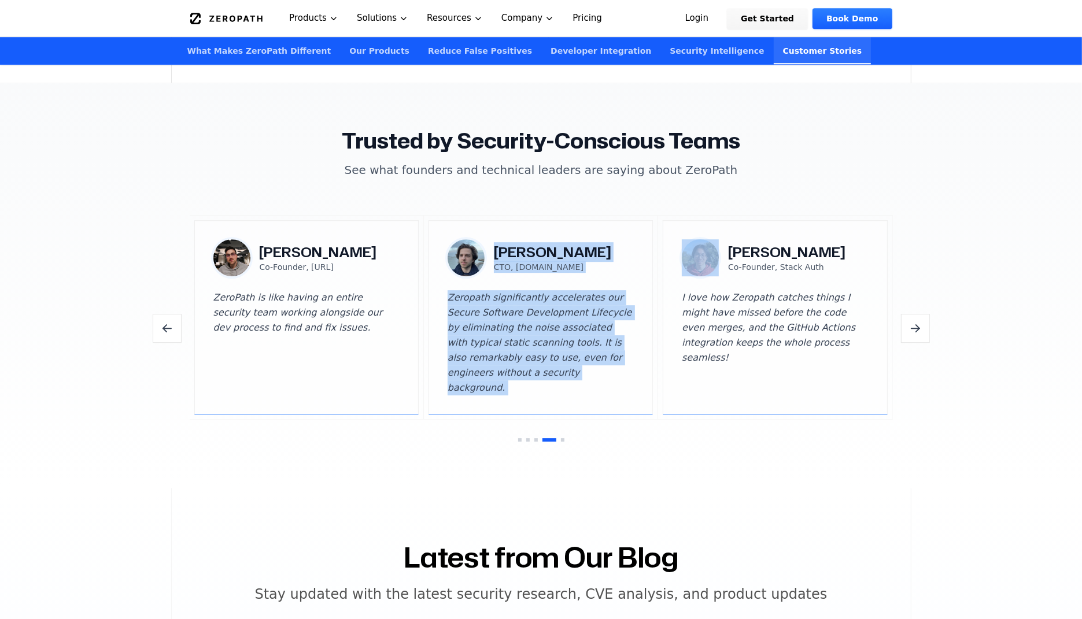
drag, startPoint x: 581, startPoint y: 242, endPoint x: 581, endPoint y: 332, distance: 89.6
click at [581, 331] on div "[PERSON_NAME] CTO, [DOMAIN_NAME] Zeropath significantly accelerates our Secure …" at bounding box center [541, 317] width 186 height 156
click at [581, 332] on blockquote "Zeropath significantly accelerates our Secure Software Development Lifecycle by…" at bounding box center [541, 342] width 186 height 105
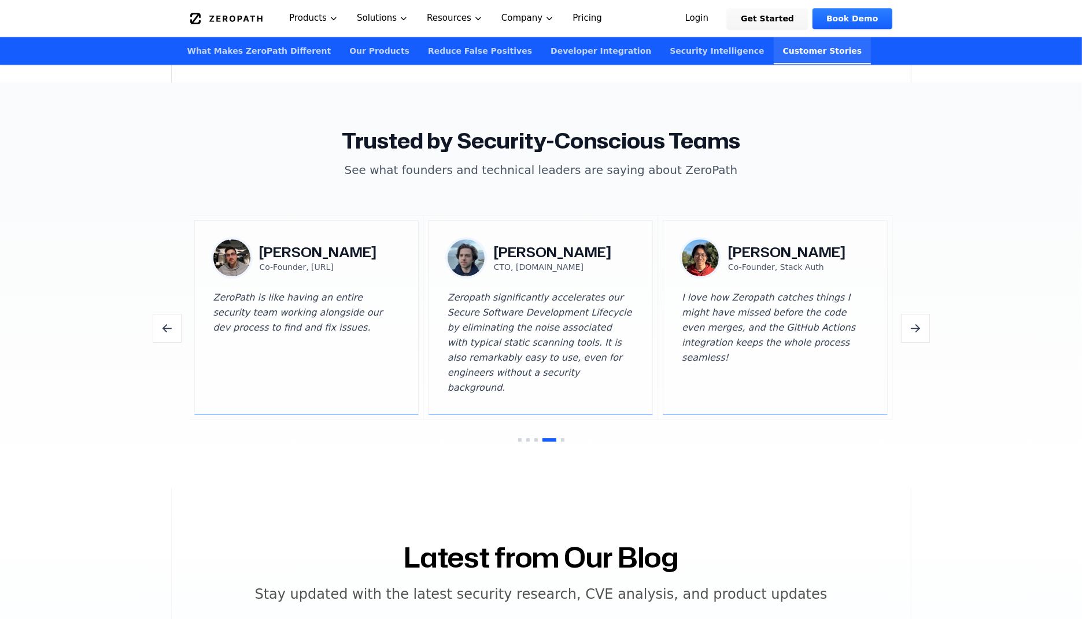
click at [464, 290] on blockquote "Zeropath significantly accelerates our Secure Software Development Lifecycle by…" at bounding box center [541, 342] width 186 height 105
drag, startPoint x: 464, startPoint y: 285, endPoint x: 592, endPoint y: 286, distance: 127.2
click at [593, 290] on blockquote "Zeropath significantly accelerates our Secure Software Development Lifecycle by…" at bounding box center [541, 342] width 186 height 105
click at [592, 290] on blockquote "Zeropath significantly accelerates our Secure Software Development Lifecycle by…" at bounding box center [541, 342] width 186 height 105
click at [594, 297] on blockquote "Zeropath significantly accelerates our Secure Software Development Lifecycle by…" at bounding box center [541, 342] width 186 height 105
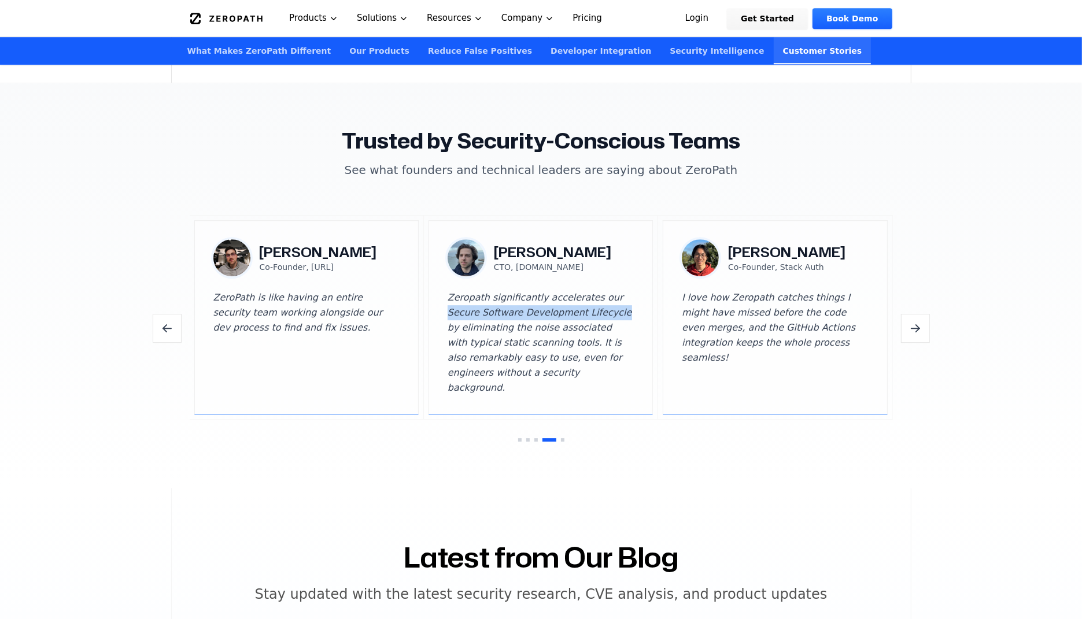
drag, startPoint x: 594, startPoint y: 297, endPoint x: 445, endPoint y: 301, distance: 149.8
click at [445, 301] on div "[PERSON_NAME] CTO, [DOMAIN_NAME] Zeropath significantly accelerates our Secure …" at bounding box center [541, 317] width 224 height 194
click at [468, 300] on blockquote "Zeropath significantly accelerates our Secure Software Development Lifecycle by…" at bounding box center [541, 342] width 186 height 105
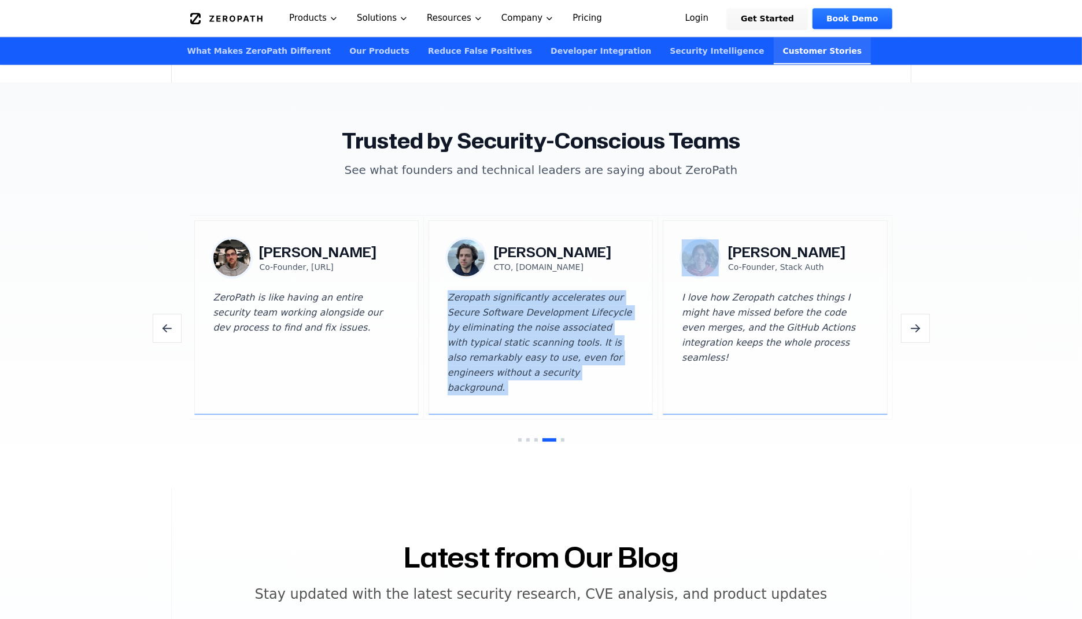
click at [468, 300] on blockquote "Zeropath significantly accelerates our Secure Software Development Lifecycle by…" at bounding box center [541, 342] width 186 height 105
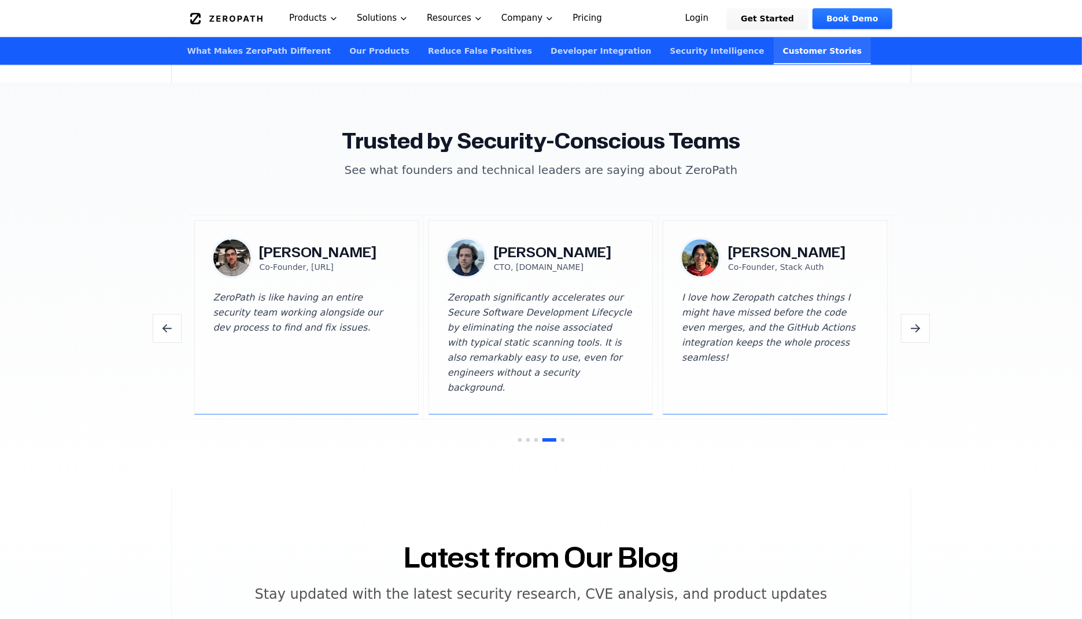
click at [466, 297] on blockquote "Zeropath significantly accelerates our Secure Software Development Lifecycle by…" at bounding box center [541, 342] width 186 height 105
drag, startPoint x: 466, startPoint y: 297, endPoint x: 628, endPoint y: 298, distance: 162.5
click at [628, 299] on blockquote "Zeropath significantly accelerates our Secure Software Development Lifecycle by…" at bounding box center [541, 342] width 186 height 105
click at [628, 298] on blockquote "Zeropath significantly accelerates our Secure Software Development Lifecycle by…" at bounding box center [541, 342] width 186 height 105
drag, startPoint x: 628, startPoint y: 298, endPoint x: 477, endPoint y: 298, distance: 150.9
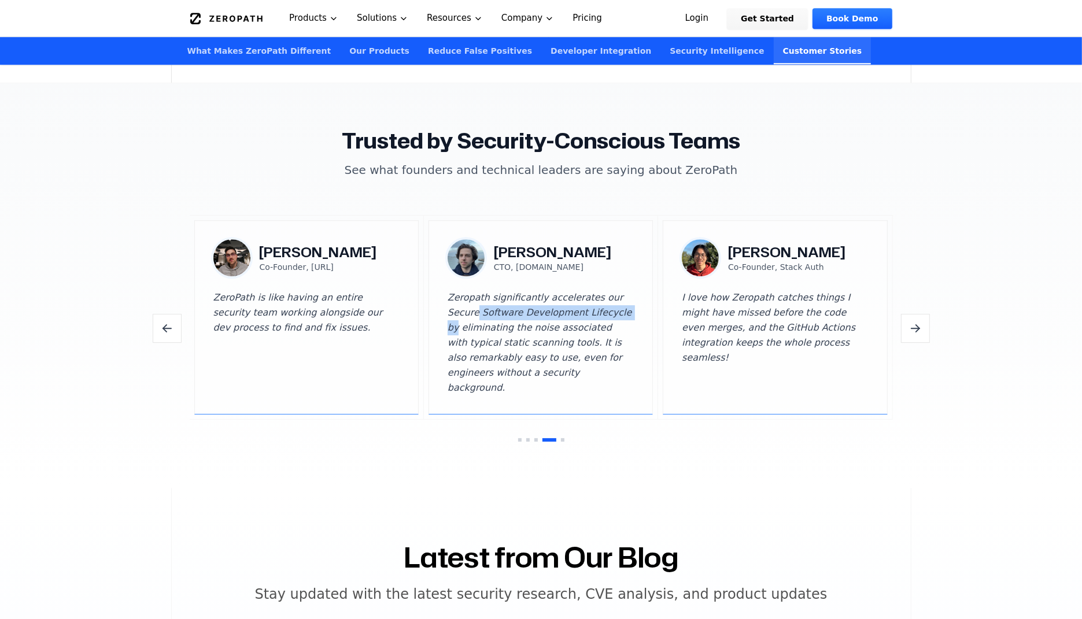
click at [477, 298] on blockquote "Zeropath significantly accelerates our Secure Software Development Lifecycle by…" at bounding box center [541, 342] width 186 height 105
drag, startPoint x: 477, startPoint y: 298, endPoint x: 658, endPoint y: 298, distance: 180.4
click at [658, 298] on div "[PERSON_NAME] CTO, [DOMAIN_NAME] Zeropath significantly accelerates our Secure …" at bounding box center [541, 318] width 234 height 204
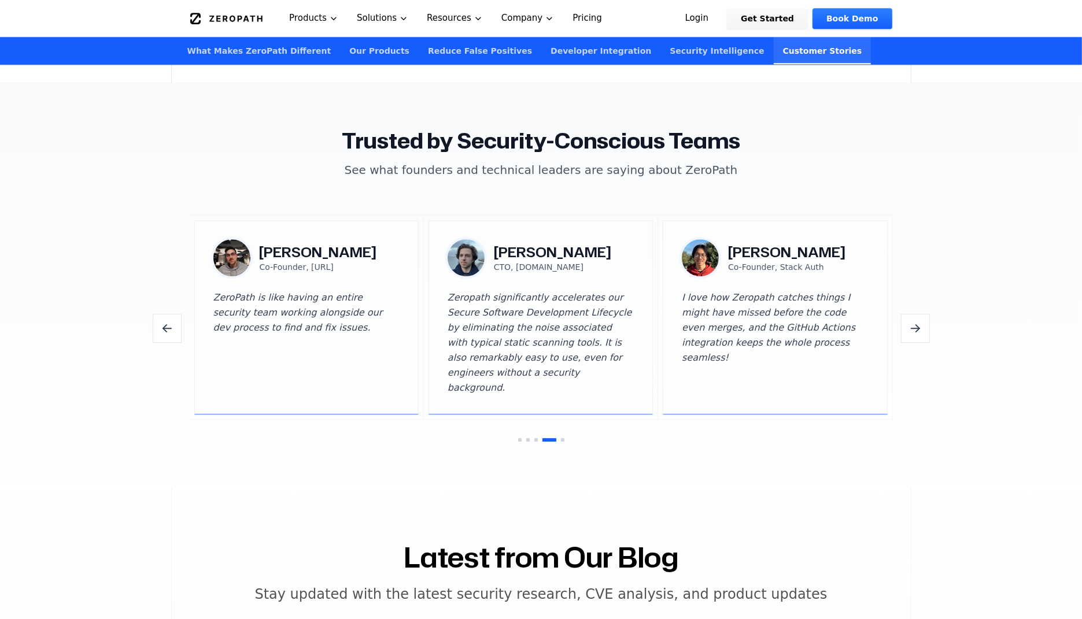
click at [915, 322] on icon "Next testimonials" at bounding box center [915, 329] width 14 height 14
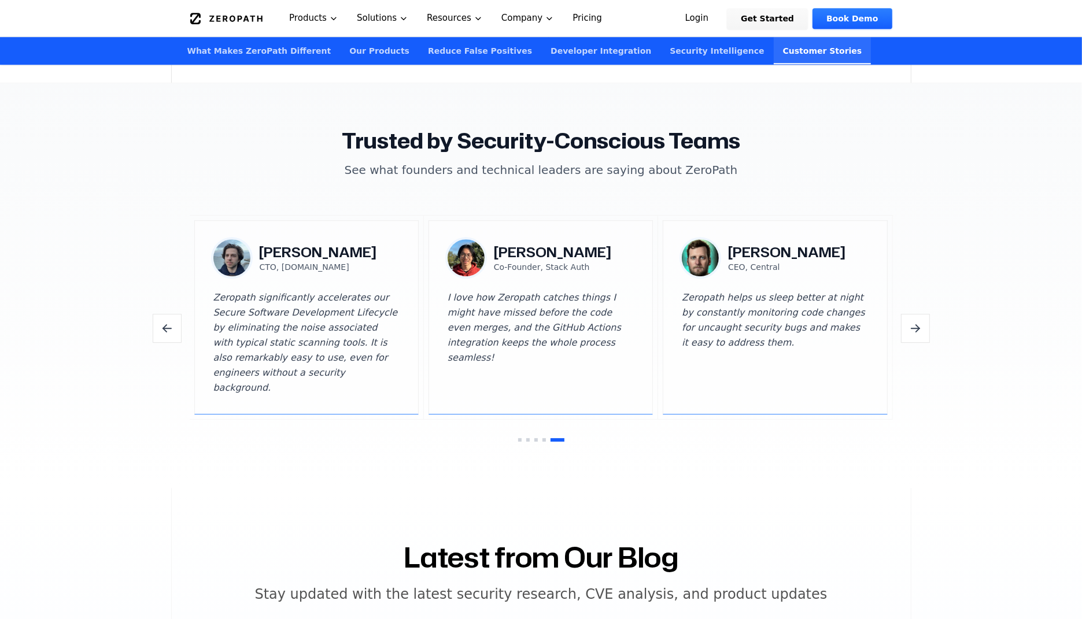
click at [915, 322] on icon "Next testimonials" at bounding box center [915, 329] width 14 height 14
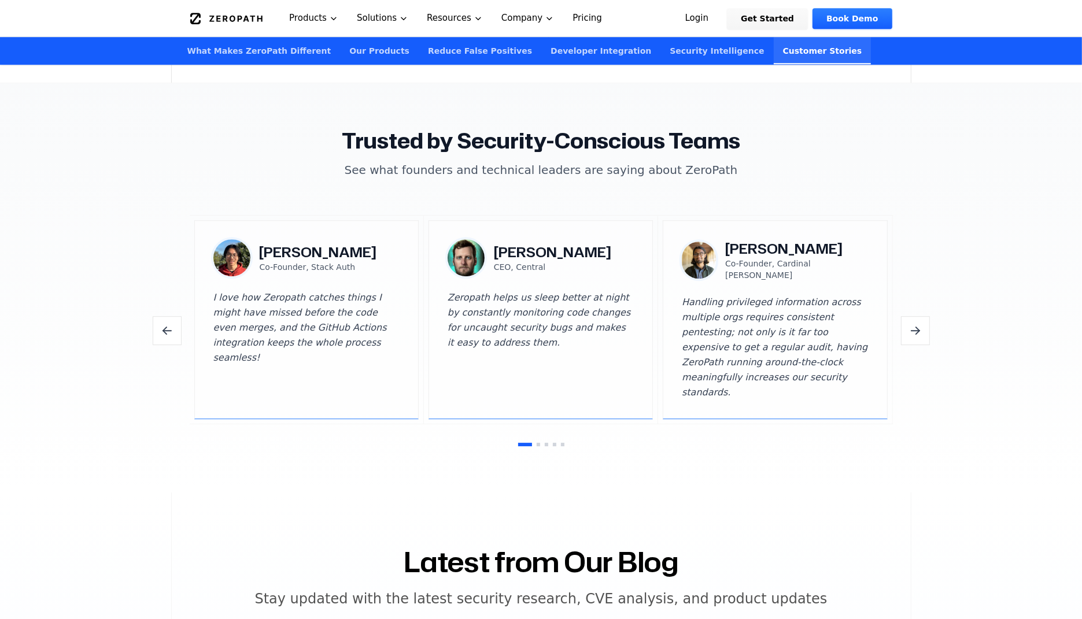
click at [915, 324] on icon "Next testimonials" at bounding box center [915, 331] width 14 height 14
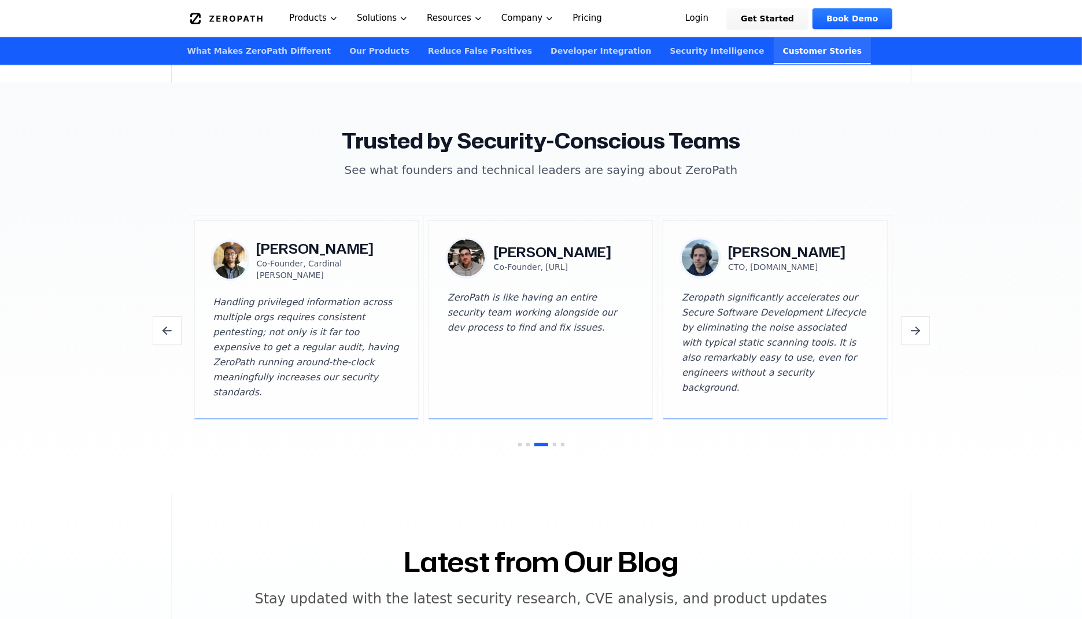
click at [915, 324] on icon "Next testimonials" at bounding box center [915, 331] width 14 height 14
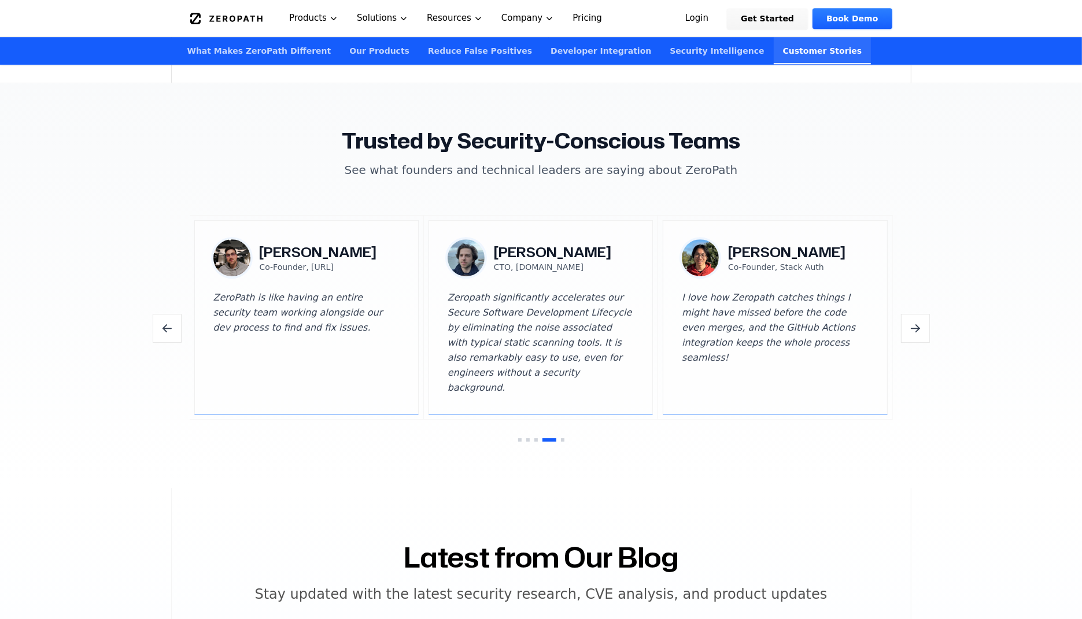
click at [916, 322] on icon "Next testimonials" at bounding box center [915, 329] width 14 height 14
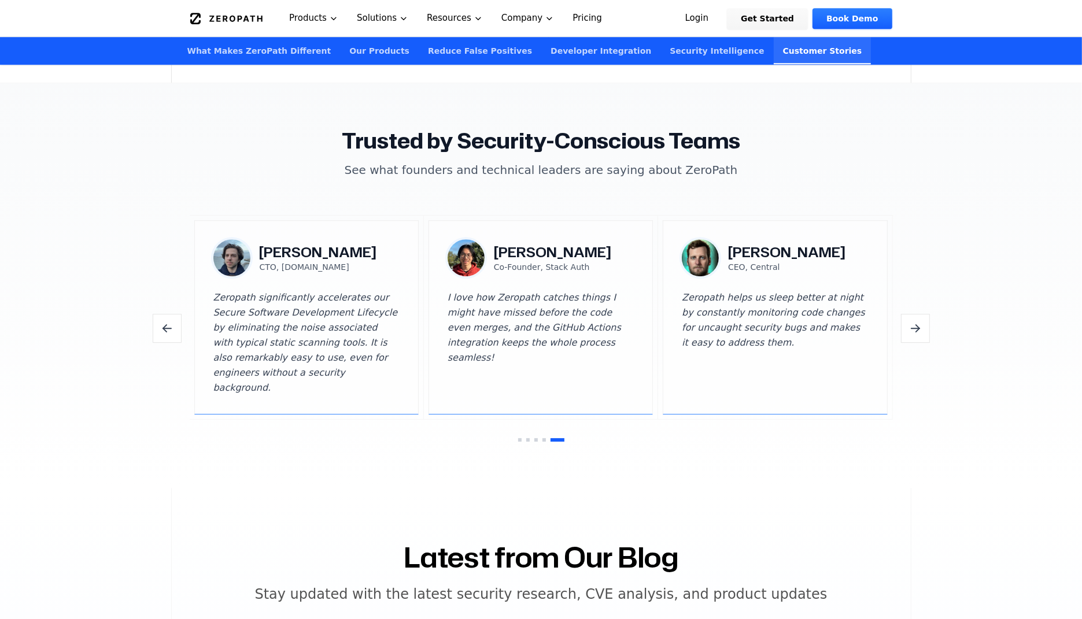
click at [916, 322] on icon "Next testimonials" at bounding box center [915, 329] width 14 height 14
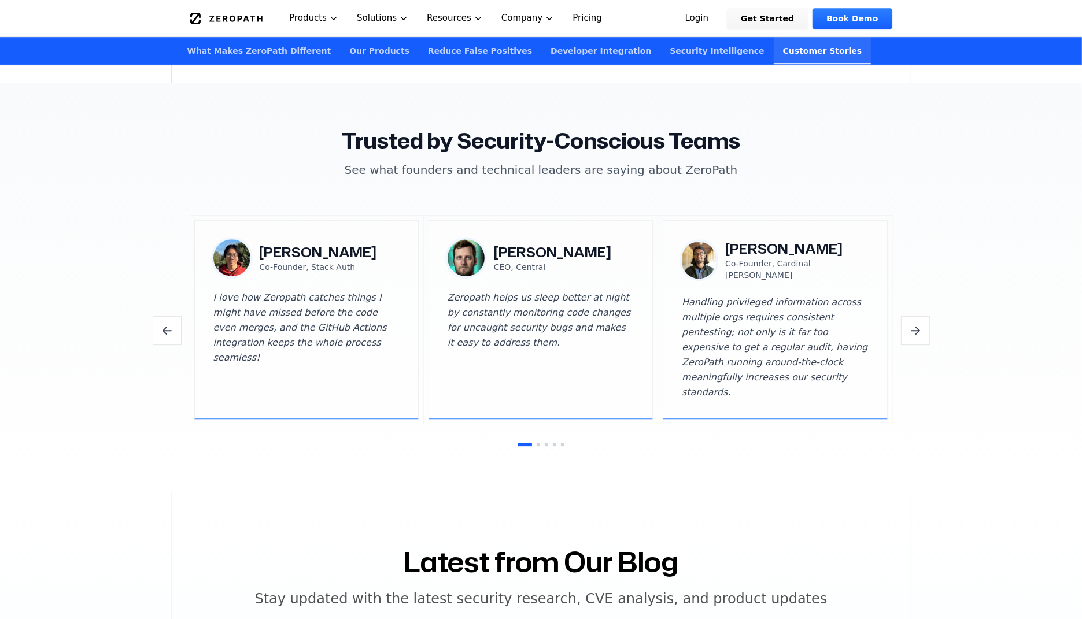
click at [916, 316] on button "Next testimonials" at bounding box center [915, 330] width 29 height 29
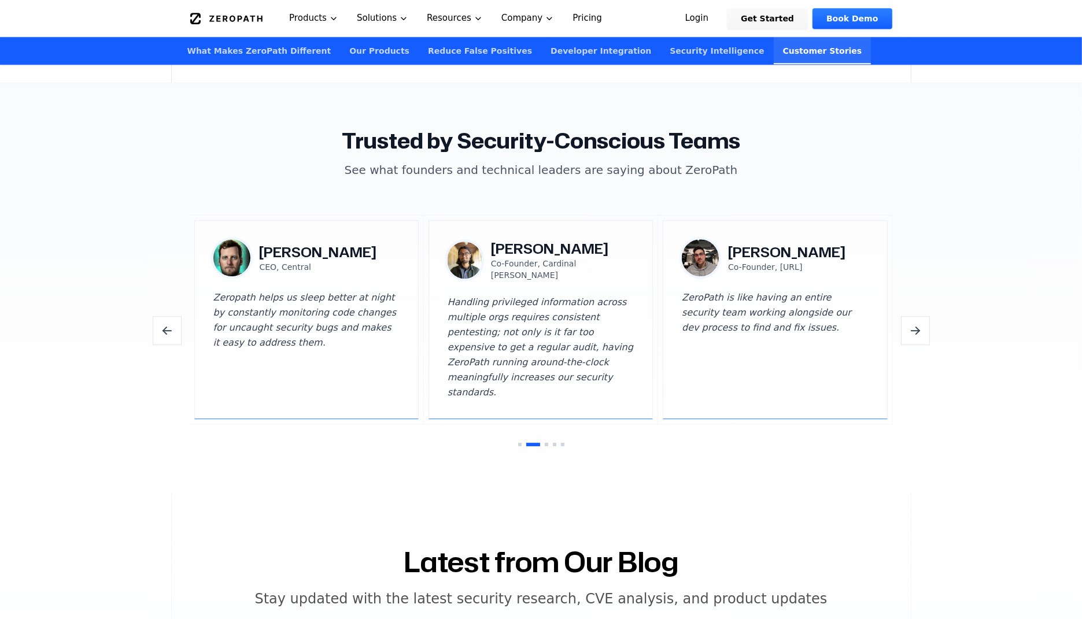
click at [916, 316] on button "Next testimonials" at bounding box center [915, 330] width 29 height 29
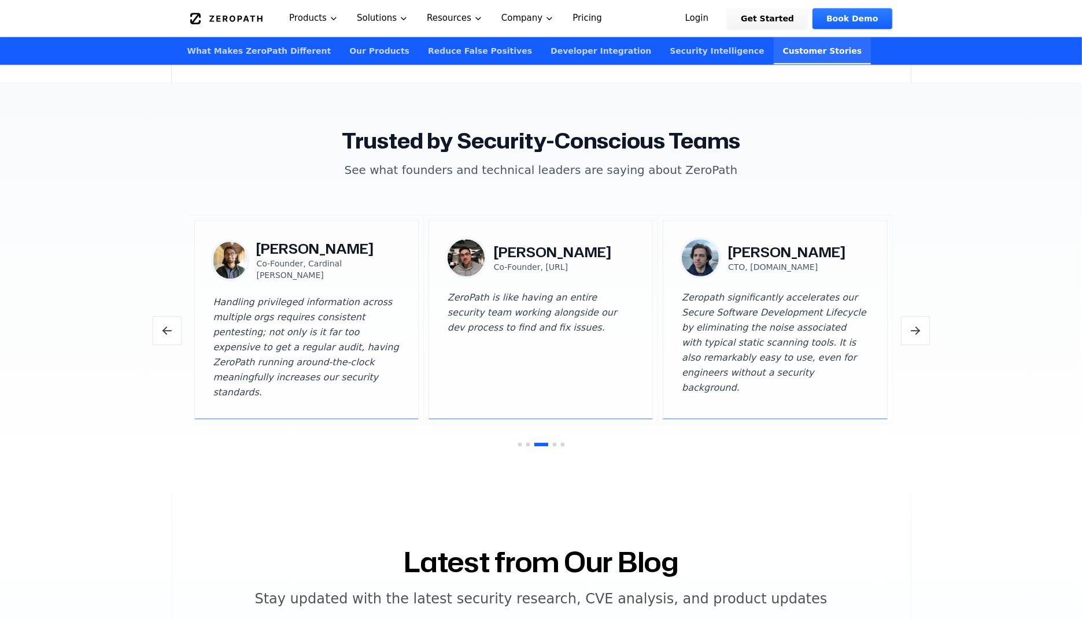
click at [916, 316] on button "Next testimonials" at bounding box center [915, 330] width 29 height 29
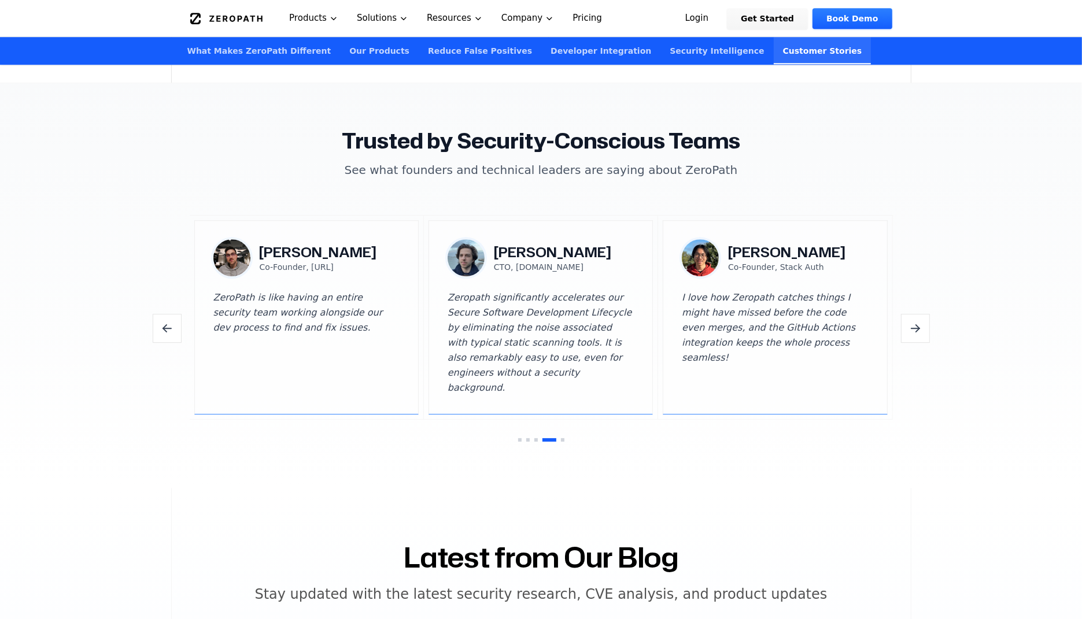
click at [916, 322] on icon "Next testimonials" at bounding box center [915, 329] width 14 height 14
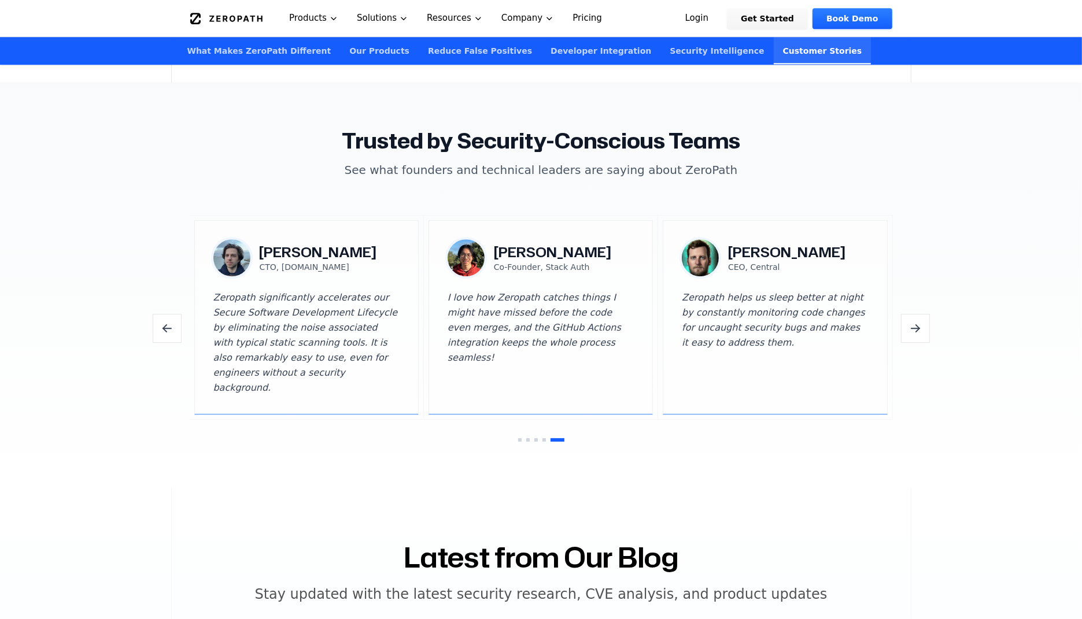
click at [916, 322] on icon "Next testimonials" at bounding box center [915, 329] width 14 height 14
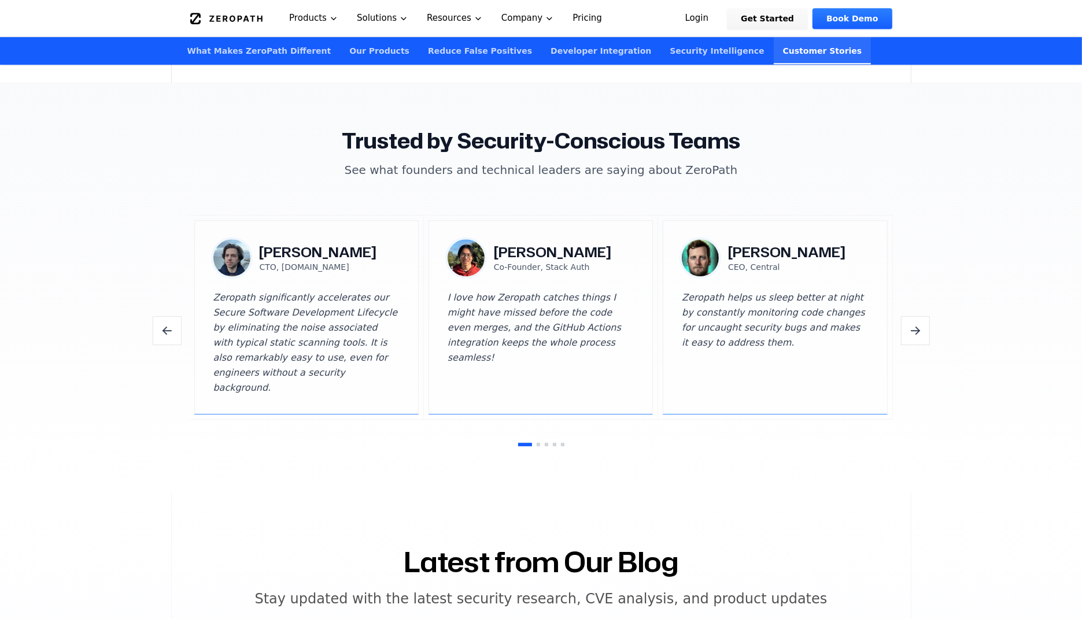
click at [916, 316] on button "Next testimonials" at bounding box center [915, 330] width 29 height 29
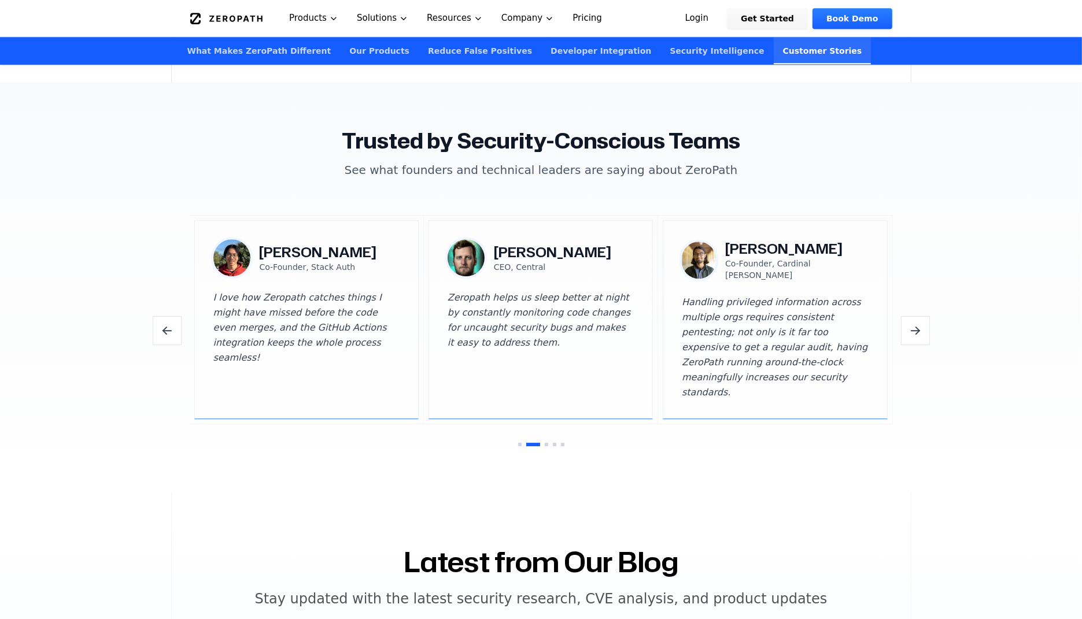
click at [916, 316] on button "Next testimonials" at bounding box center [915, 330] width 29 height 29
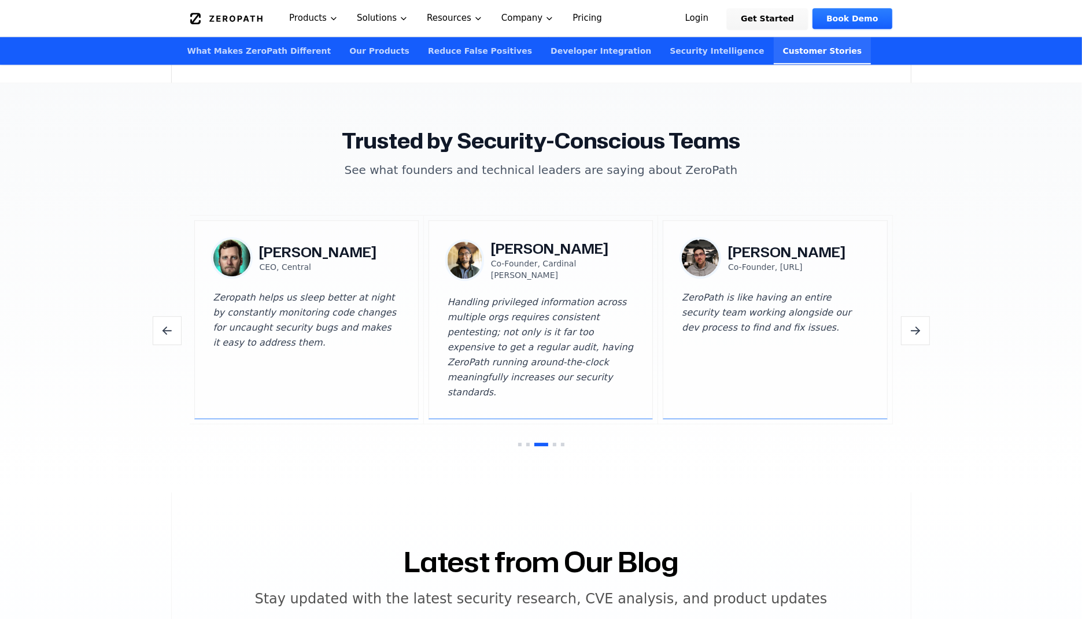
click at [916, 316] on button "Next testimonials" at bounding box center [915, 330] width 29 height 29
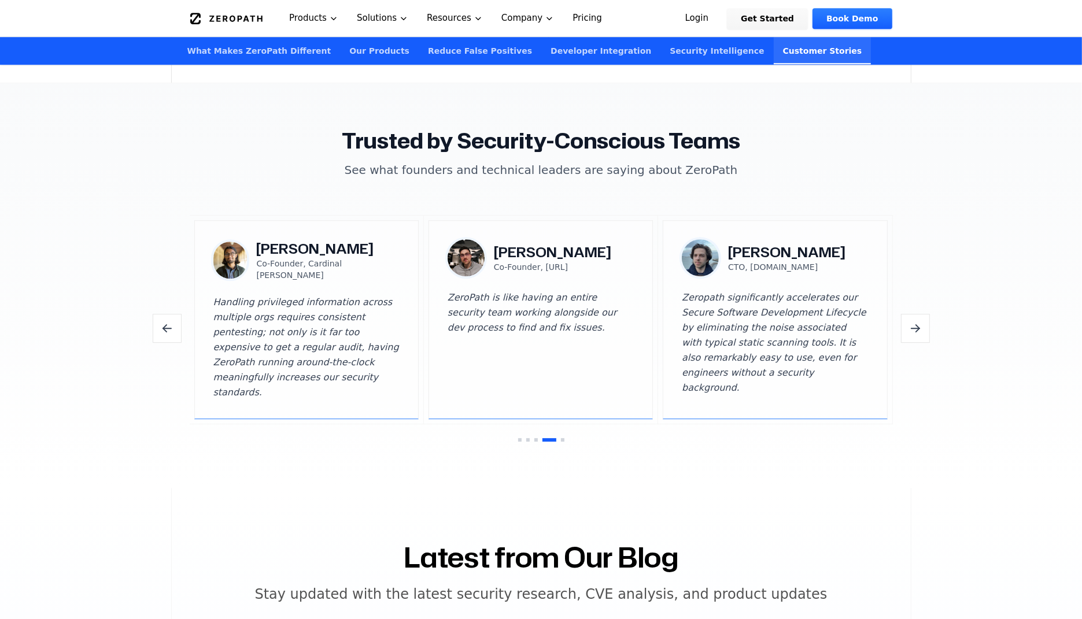
scroll to position [3784, 0]
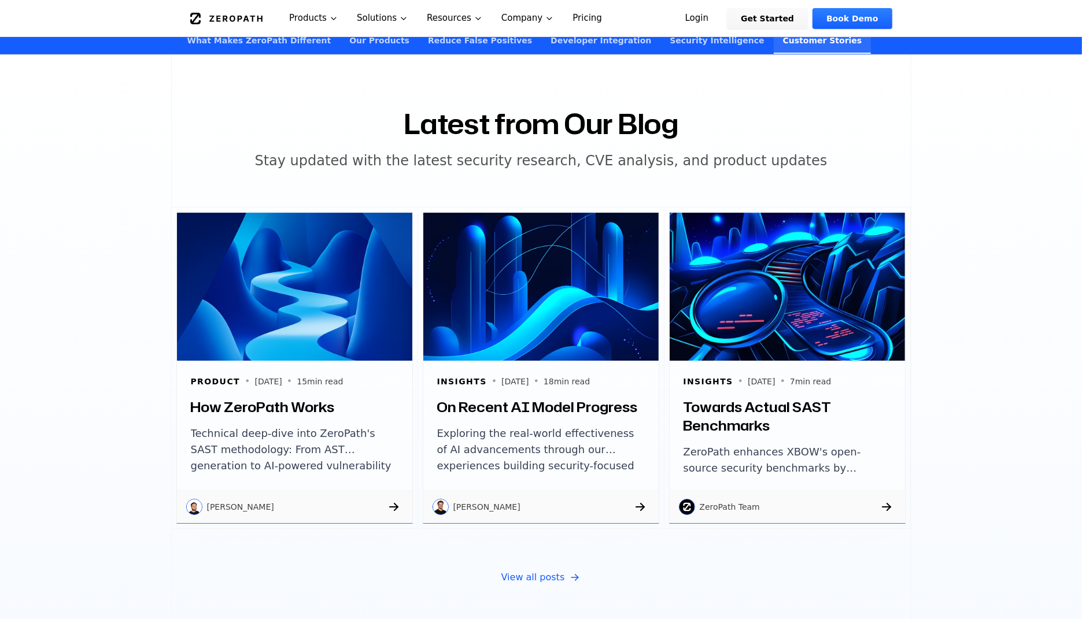
click at [549, 110] on h2 "Latest from Our Blog" at bounding box center [541, 124] width 275 height 28
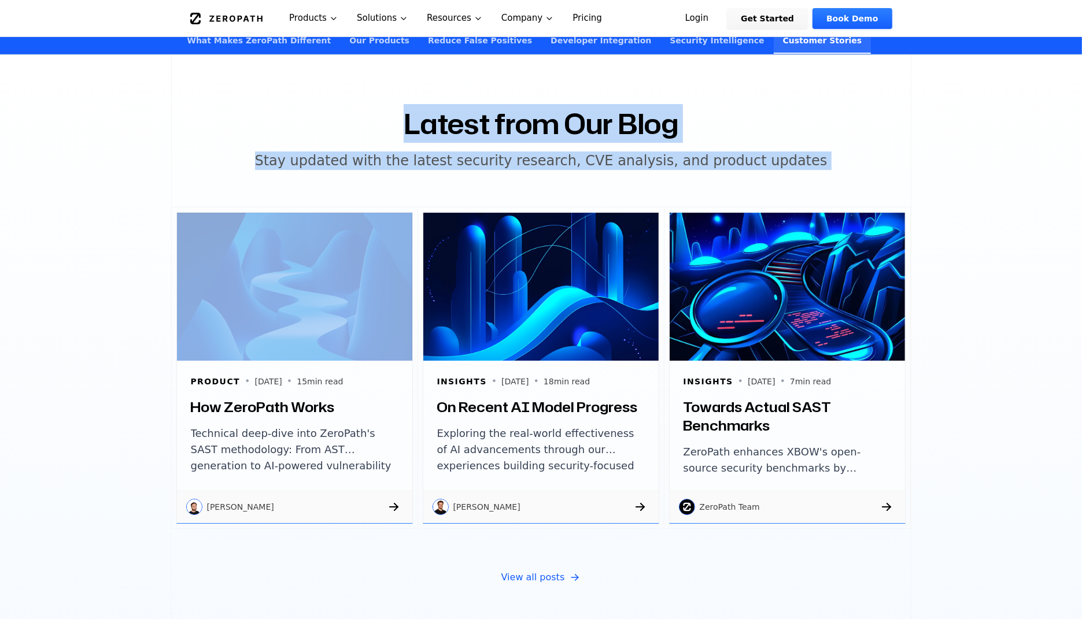
drag, startPoint x: 549, startPoint y: 100, endPoint x: 550, endPoint y: 132, distance: 32.4
click at [550, 132] on div "Latest from Our Blog Stay updated with the latest security research, CVE analys…" at bounding box center [541, 347] width 740 height 586
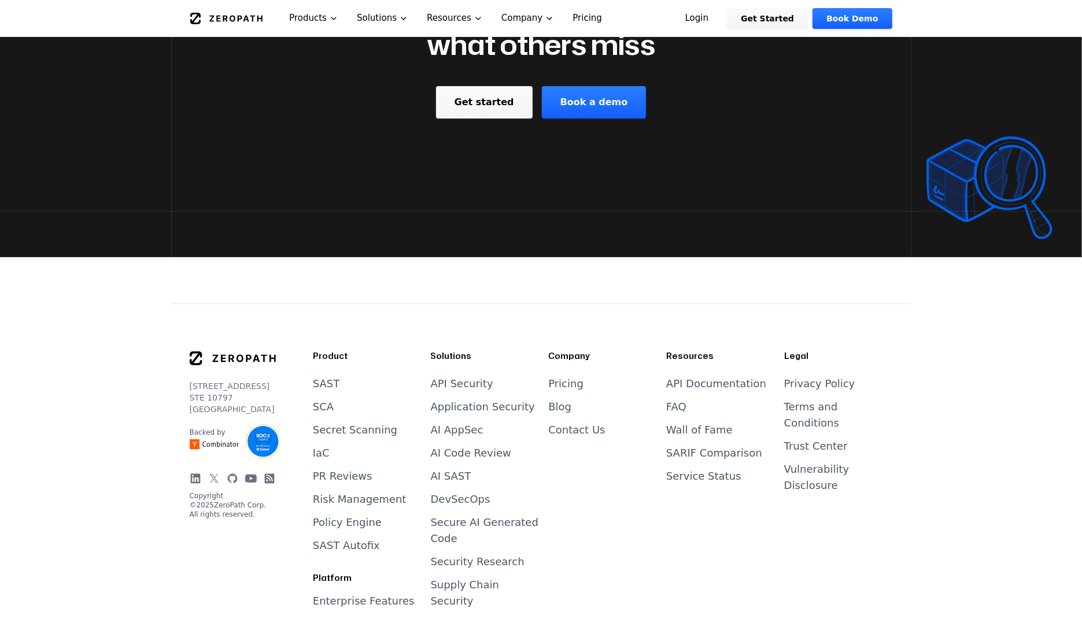
scroll to position [4585, 0]
